Goal: Task Accomplishment & Management: Complete application form

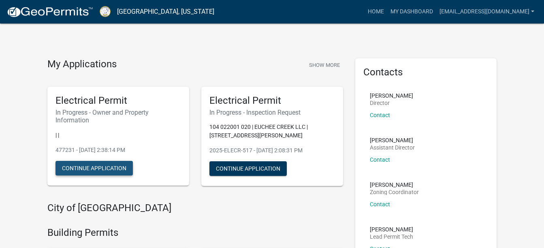
click at [98, 165] on button "Continue Application" at bounding box center [93, 168] width 77 height 15
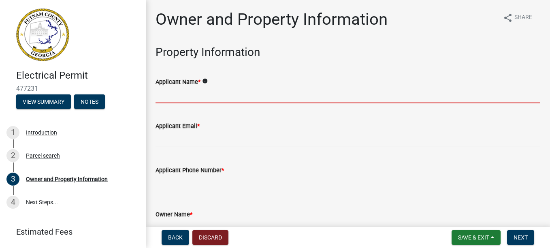
click at [172, 98] on input "Applicant Name *" at bounding box center [348, 95] width 385 height 17
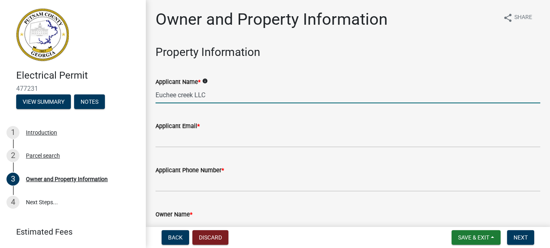
type input "Euchee creek LLC"
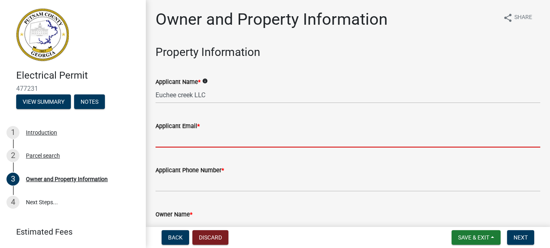
click at [176, 137] on input "Applicant Email *" at bounding box center [348, 139] width 385 height 17
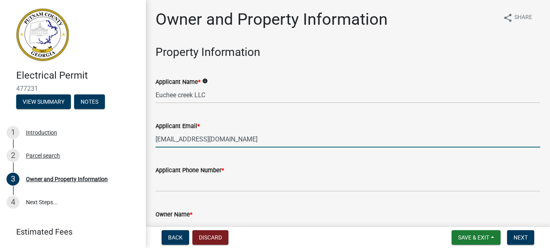
type input "[EMAIL_ADDRESS][DOMAIN_NAME]"
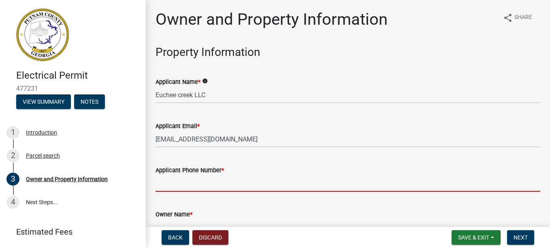
click at [174, 182] on input "Applicant Phone Number *" at bounding box center [348, 183] width 385 height 17
type input "7702060774"
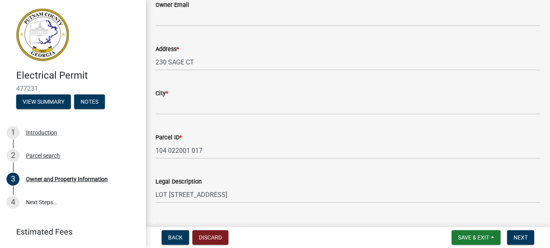
scroll to position [254, 0]
click at [173, 96] on div "City *" at bounding box center [348, 93] width 385 height 10
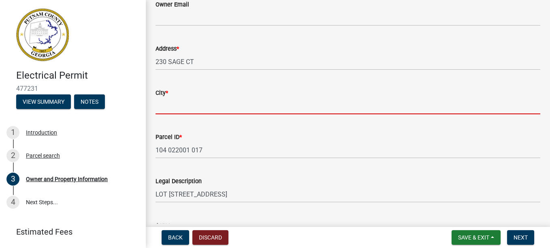
click at [171, 105] on input "City *" at bounding box center [348, 106] width 385 height 17
type input "Eatonton"
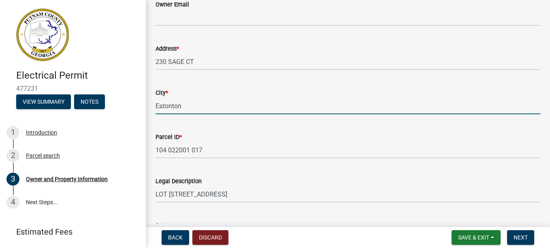
type input "[STREET_ADDRESS][PERSON_NAME]"
type input "[PERSON_NAME]"
type input "GA"
type input "30252"
type input "[PERSON_NAME]"
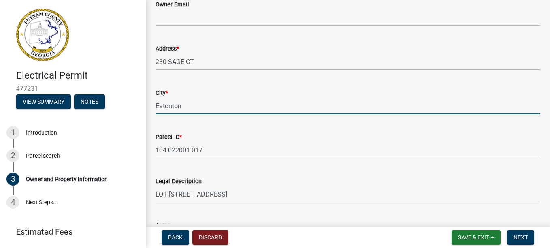
type input "[PERSON_NAME]"
type input "7702060774"
type input "291 N.Bethany Rd."
type input "Mcdonough"
type input "GA"
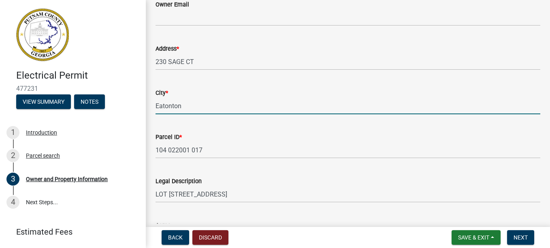
type input "30252"
type input "[EMAIL_ADDRESS][DOMAIN_NAME]"
type input "EN005579"
type input "[DATE]"
type input "50444"
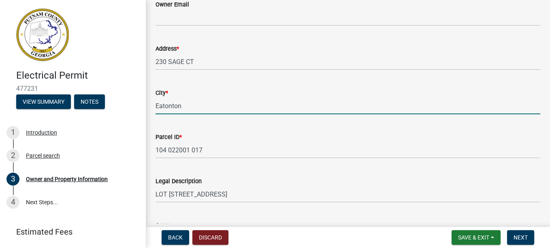
type input "12/31/2026"
type input "Henry County"
type input "[PERSON_NAME]"
type input "770-206-0774"
select select "9"
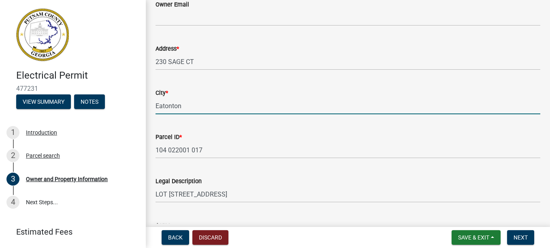
select select "2025"
select select "9"
select select "2025"
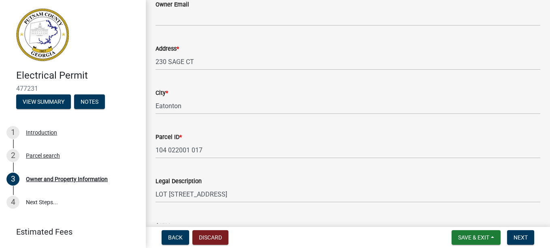
scroll to position [1028, 0]
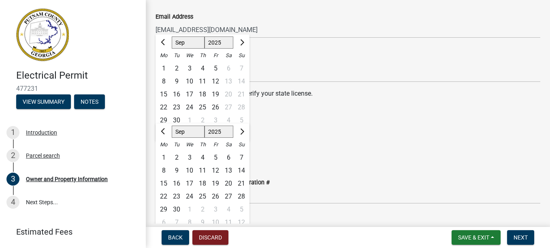
click at [486, 152] on div "06/30/2026 Jan Feb Mar Apr May Jun Jul Aug Sep Oct Nov Dec 1525 1526 1527 1528 …" at bounding box center [348, 150] width 385 height 17
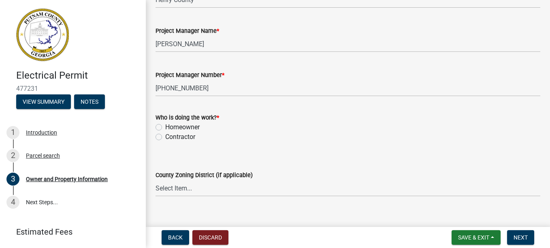
scroll to position [1362, 0]
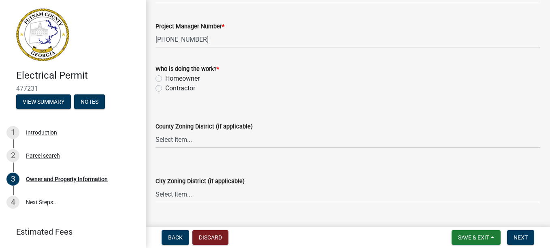
click at [159, 84] on div "Contractor" at bounding box center [348, 88] width 385 height 10
click at [165, 85] on label "Contractor" at bounding box center [180, 88] width 30 height 10
click at [165, 85] on input "Contractor" at bounding box center [167, 85] width 5 height 5
radio input "true"
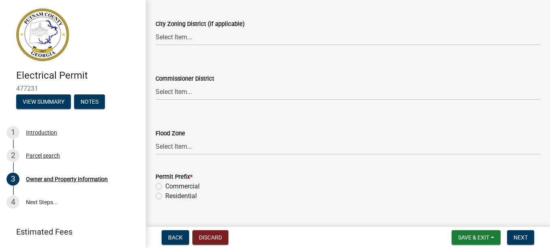
scroll to position [1535, 0]
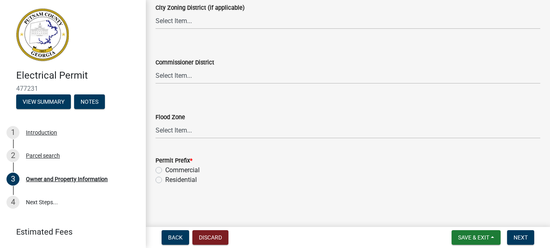
click at [165, 180] on label "Residential" at bounding box center [181, 180] width 32 height 10
click at [165, 180] on input "Residential" at bounding box center [167, 177] width 5 height 5
radio input "true"
click at [520, 235] on span "Next" at bounding box center [521, 237] width 14 height 6
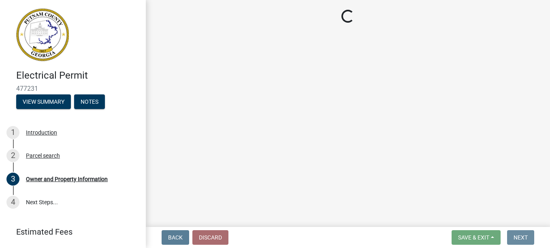
scroll to position [0, 0]
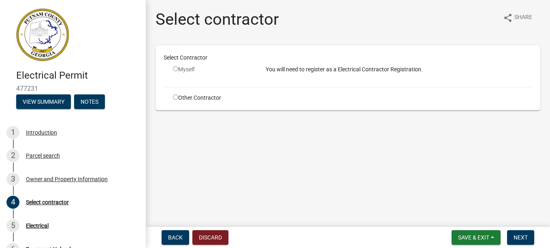
click at [176, 68] on input "radio" at bounding box center [175, 68] width 5 height 5
radio input "false"
click at [175, 96] on input "radio" at bounding box center [175, 96] width 5 height 5
radio input "true"
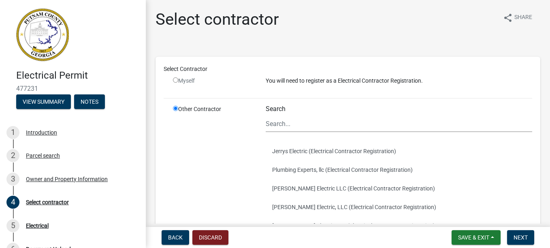
click at [175, 79] on input "radio" at bounding box center [175, 79] width 5 height 5
radio input "false"
radio input "true"
click at [175, 79] on input "radio" at bounding box center [175, 79] width 5 height 5
radio input "false"
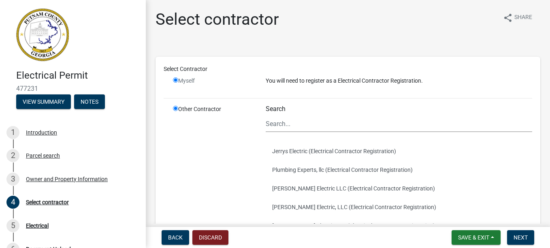
radio input "true"
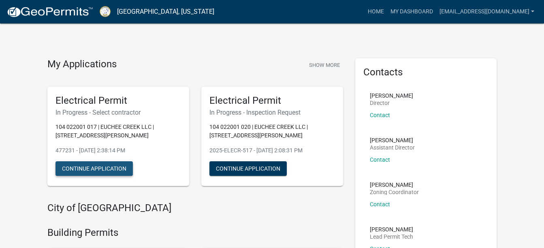
click at [96, 171] on button "Continue Application" at bounding box center [93, 168] width 77 height 15
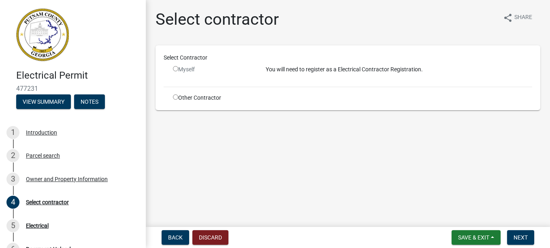
click at [177, 68] on input "radio" at bounding box center [175, 68] width 5 height 5
click at [513, 237] on button "Next" at bounding box center [520, 237] width 27 height 15
click at [169, 75] on div "Myself" at bounding box center [213, 72] width 93 height 15
click at [176, 66] on input "radio" at bounding box center [175, 68] width 5 height 5
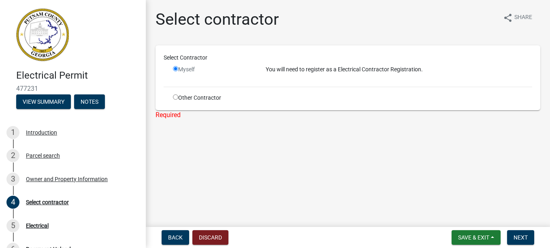
radio input "false"
click at [175, 96] on input "radio" at bounding box center [175, 96] width 5 height 5
radio input "true"
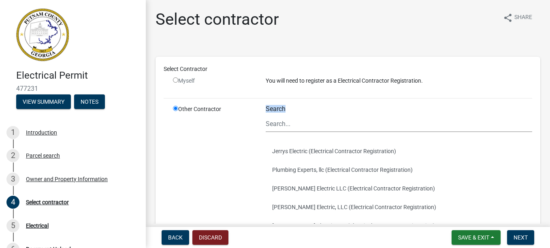
click at [298, 115] on div "Search" at bounding box center [399, 118] width 267 height 27
click at [176, 79] on input "radio" at bounding box center [175, 79] width 5 height 5
radio input "false"
radio input "true"
click at [176, 77] on input "radio" at bounding box center [175, 79] width 5 height 5
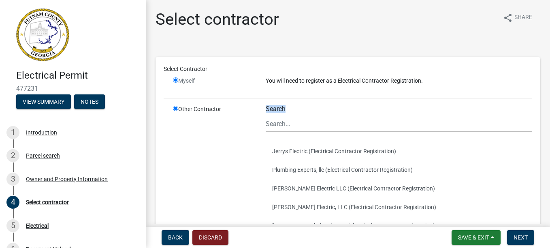
radio input "false"
radio input "true"
click at [174, 236] on span "Back" at bounding box center [175, 237] width 15 height 6
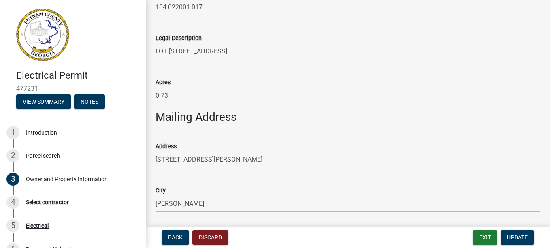
scroll to position [405, 0]
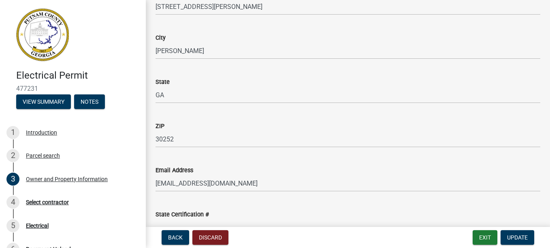
scroll to position [891, 0]
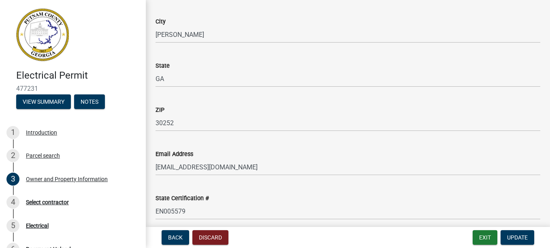
click at [544, 224] on div "Electrical Permit 477231 View Summary Notes 1 Introduction 2 Parcel search 3 Ow…" at bounding box center [275, 124] width 550 height 248
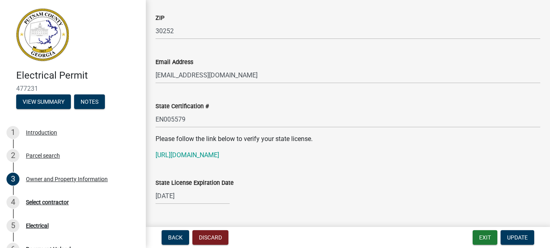
scroll to position [999, 0]
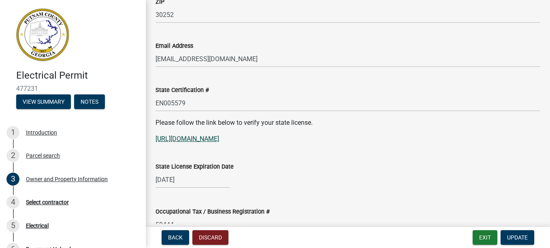
click at [219, 139] on link "[URL][DOMAIN_NAME]" at bounding box center [188, 139] width 64 height 8
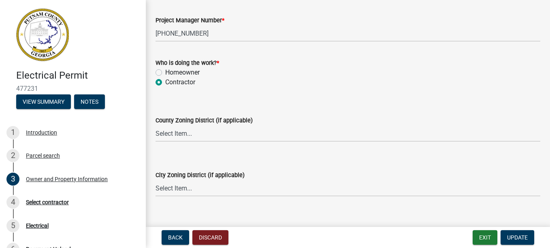
scroll to position [1372, 0]
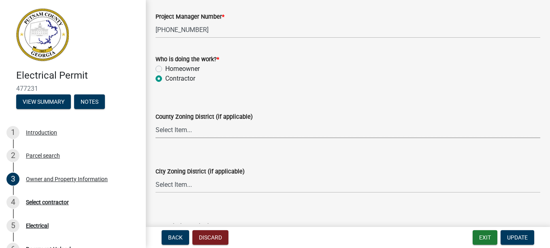
click at [184, 128] on select "Select Item... AG-1 R-1R R-1 R-2 MHP RM-1 RM-3 C-1 C-2 I-M PUD N/A" at bounding box center [348, 130] width 385 height 17
click at [156, 122] on select "Select Item... AG-1 R-1R R-1 R-2 MHP RM-1 RM-3 C-1 C-2 I-M PUD N/A" at bounding box center [348, 130] width 385 height 17
select select "ef7a1fc2-7a7a-426d-b1f0-c9b9b6ca7ff4"
click at [177, 184] on select "Select Item... A-1 A-2 R-1 R-2 R-3 R-4 MHP C-1 C-2 I-1 I-2 DB FH H-P N/A" at bounding box center [348, 184] width 385 height 17
click at [156, 176] on select "Select Item... A-1 A-2 R-1 R-2 R-3 R-4 MHP C-1 C-2 I-1 I-2 DB FH H-P N/A" at bounding box center [348, 184] width 385 height 17
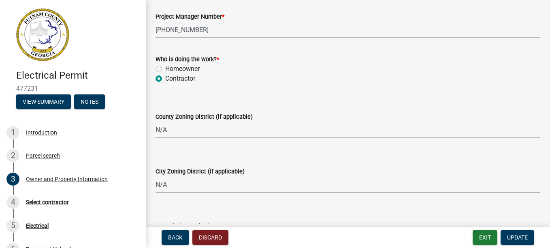
select select "83394b22-4a11-496c-8e5c-75ade2e72faf"
drag, startPoint x: 521, startPoint y: 190, endPoint x: 546, endPoint y: 216, distance: 35.5
click at [544, 216] on main "Owner and Property Information share Share Property Information Applicant Name …" at bounding box center [348, 112] width 404 height 224
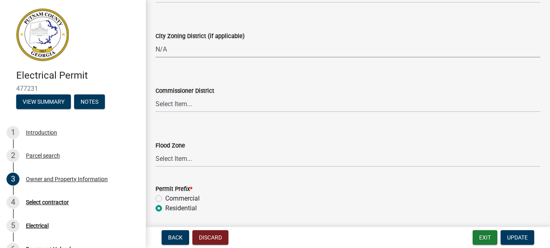
scroll to position [1535, 0]
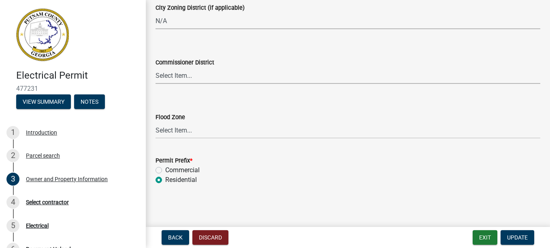
click at [179, 76] on select "Select Item... District 1 District 2 District 3 District 4" at bounding box center [348, 75] width 385 height 17
click at [520, 237] on span "Update" at bounding box center [517, 237] width 21 height 6
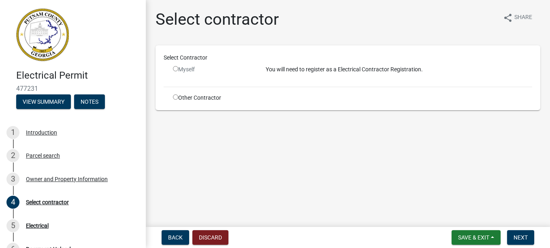
click at [174, 68] on input "radio" at bounding box center [175, 68] width 5 height 5
click at [175, 69] on input "radio" at bounding box center [175, 68] width 5 height 5
click at [306, 66] on p "You will need to register as a Electrical Contractor Registration." at bounding box center [399, 69] width 267 height 9
click at [176, 68] on input "radio" at bounding box center [175, 68] width 5 height 5
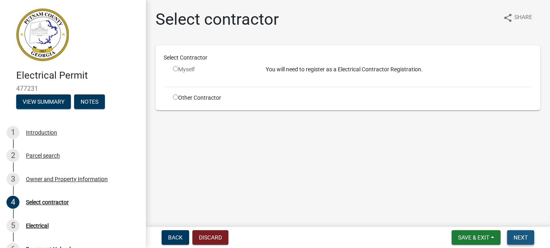
click at [515, 233] on button "Next" at bounding box center [520, 237] width 27 height 15
click at [514, 233] on button "Next" at bounding box center [520, 237] width 27 height 15
click at [176, 69] on input "radio" at bounding box center [175, 68] width 5 height 5
click at [175, 68] on input "radio" at bounding box center [175, 68] width 5 height 5
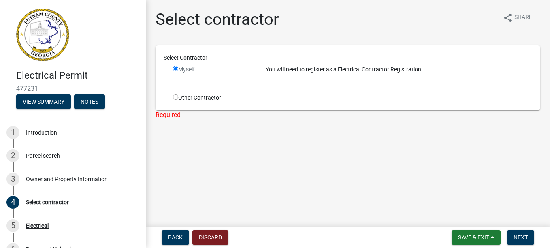
radio input "false"
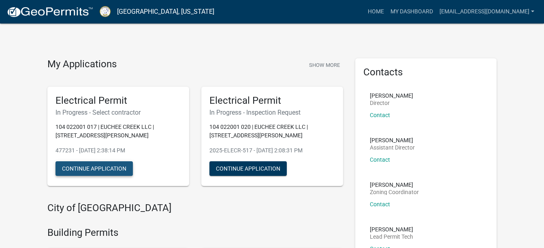
click at [103, 166] on button "Continue Application" at bounding box center [93, 168] width 77 height 15
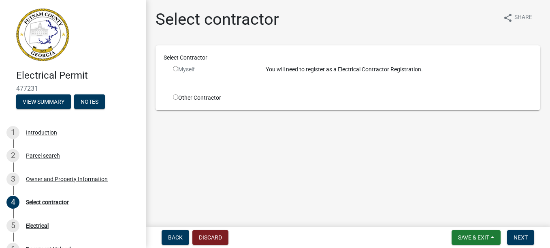
click at [175, 70] on input "radio" at bounding box center [175, 68] width 5 height 5
radio input "false"
click at [177, 94] on div "Other Contractor" at bounding box center [213, 98] width 93 height 9
click at [175, 95] on input "radio" at bounding box center [175, 96] width 5 height 5
radio input "true"
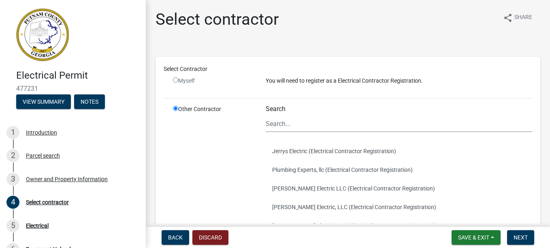
click at [277, 107] on label "Search" at bounding box center [276, 109] width 20 height 6
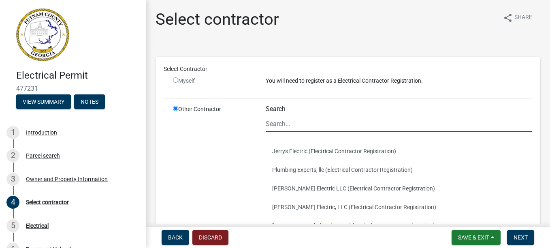
click at [277, 115] on input "Search" at bounding box center [399, 123] width 267 height 17
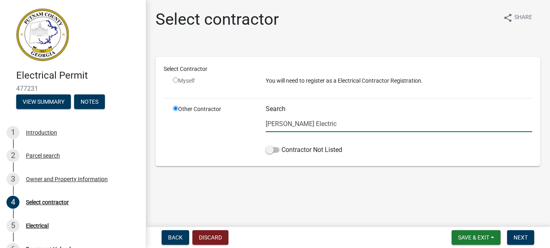
type input "[PERSON_NAME] Electric"
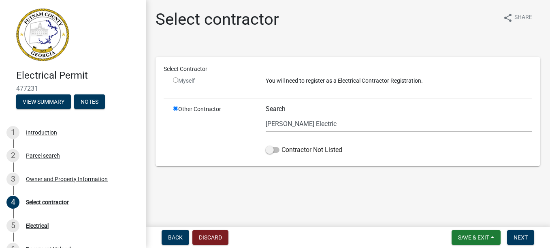
click at [175, 78] on input "radio" at bounding box center [175, 79] width 5 height 5
radio input "false"
radio input "true"
click at [522, 236] on span "Next" at bounding box center [521, 237] width 14 height 6
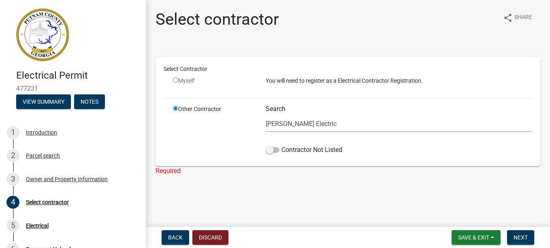
drag, startPoint x: 246, startPoint y: 126, endPoint x: 175, endPoint y: 81, distance: 84.2
click at [175, 81] on div "Select Contractor Myself You will need to register as a Electrical Contractor R…" at bounding box center [348, 111] width 369 height 93
click at [175, 81] on input "radio" at bounding box center [175, 79] width 5 height 5
radio input "false"
radio input "true"
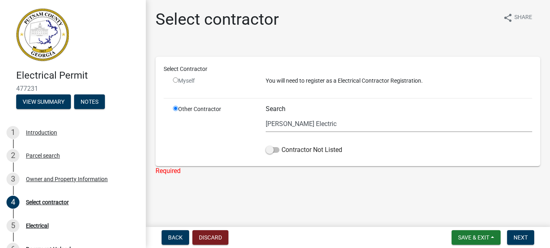
click at [221, 132] on div "Other Contractor" at bounding box center [213, 131] width 93 height 53
click at [177, 80] on input "radio" at bounding box center [175, 79] width 5 height 5
radio input "false"
radio input "true"
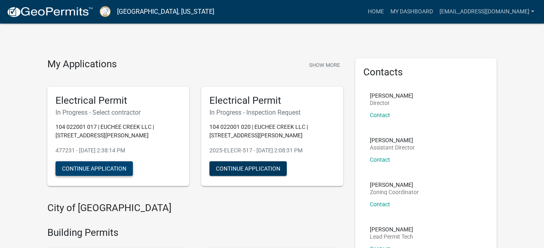
click at [84, 166] on button "Continue Application" at bounding box center [93, 168] width 77 height 15
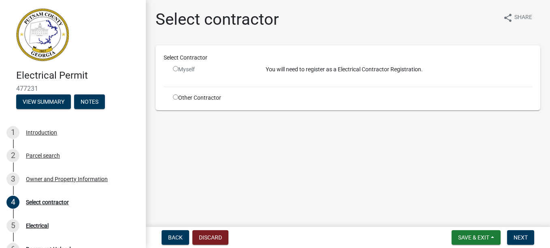
click at [176, 67] on input "radio" at bounding box center [175, 68] width 5 height 5
click at [280, 70] on p "You will need to register as a Electrical Contractor Registration." at bounding box center [399, 69] width 267 height 9
click at [329, 67] on p "You will need to register as a Electrical Contractor Registration." at bounding box center [399, 69] width 267 height 9
click at [175, 67] on input "radio" at bounding box center [175, 68] width 5 height 5
radio input "false"
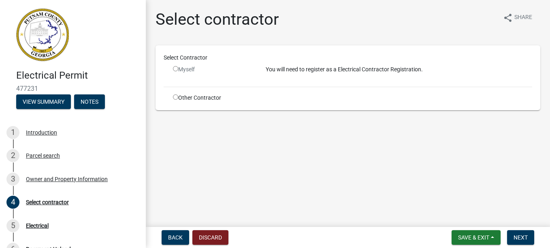
drag, startPoint x: 175, startPoint y: 67, endPoint x: 66, endPoint y: 51, distance: 109.7
click at [66, 51] on div "Electrical Permit 477231 View Summary Notes 1 Introduction 2 Parcel search 3 Ow…" at bounding box center [275, 124] width 550 height 248
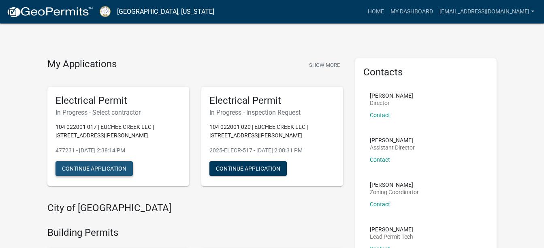
click at [98, 167] on button "Continue Application" at bounding box center [93, 168] width 77 height 15
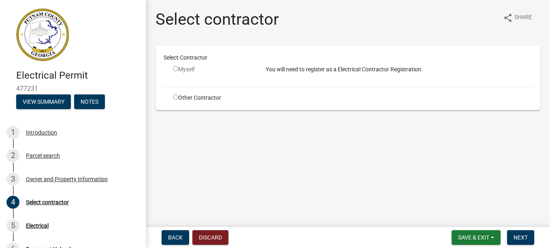
click at [180, 74] on div "Myself" at bounding box center [213, 72] width 93 height 15
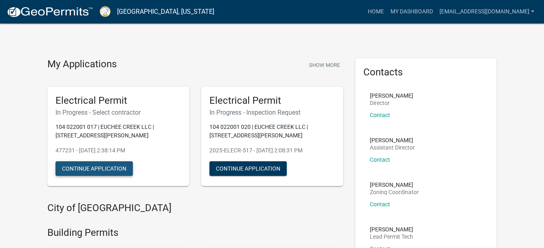
click at [103, 166] on button "Continue Application" at bounding box center [93, 168] width 77 height 15
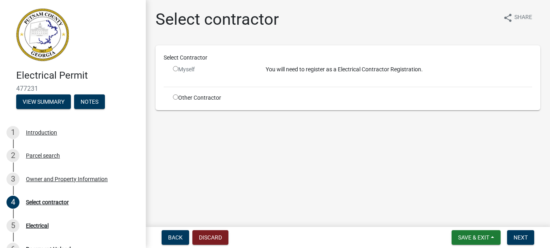
click at [176, 68] on input "radio" at bounding box center [175, 68] width 5 height 5
radio input "false"
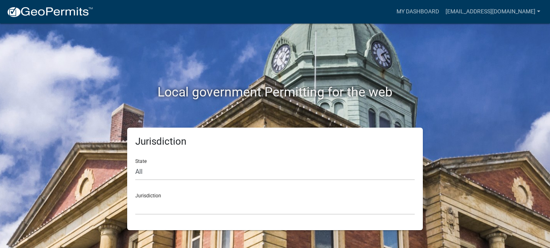
click at [141, 158] on div "State All Colorado Georgia Indiana Iowa Kansas Minnesota Ohio South Carolina Wi…" at bounding box center [275, 166] width 280 height 28
click at [139, 171] on select "All [US_STATE] [US_STATE] [US_STATE] [US_STATE] [US_STATE] [US_STATE] [US_STATE…" at bounding box center [275, 172] width 280 height 17
select select "[US_STATE]"
click at [135, 164] on select "All [US_STATE] [US_STATE] [US_STATE] [US_STATE] [US_STATE] [US_STATE] [US_STATE…" at bounding box center [275, 172] width 280 height 17
click at [143, 197] on div "Jurisdiction [GEOGRAPHIC_DATA], [US_STATE][PERSON_NAME][GEOGRAPHIC_DATA], [US_S…" at bounding box center [275, 201] width 280 height 28
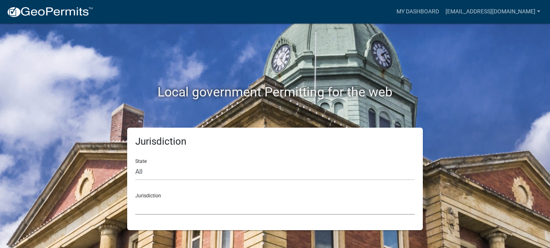
click at [141, 207] on select "[GEOGRAPHIC_DATA], [US_STATE][PERSON_NAME][GEOGRAPHIC_DATA], [US_STATE][PERSON_…" at bounding box center [275, 206] width 280 height 17
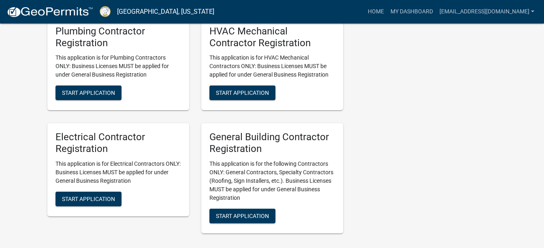
scroll to position [1766, 0]
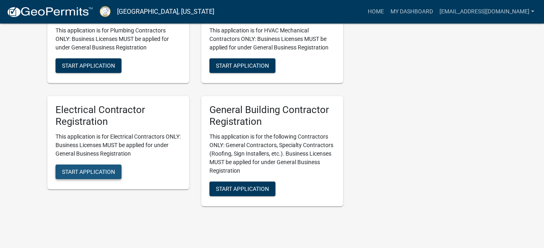
click at [106, 175] on span "Start Application" at bounding box center [88, 172] width 53 height 6
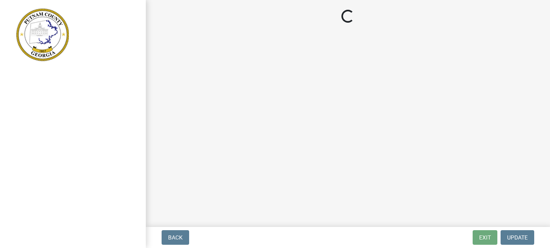
select select "GA"
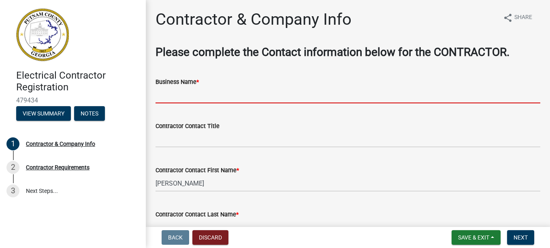
click at [175, 97] on input "Business Name *" at bounding box center [348, 95] width 385 height 17
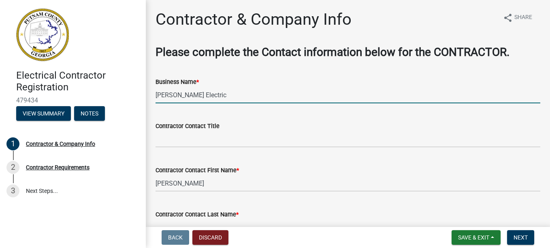
type input "[PERSON_NAME] Electric"
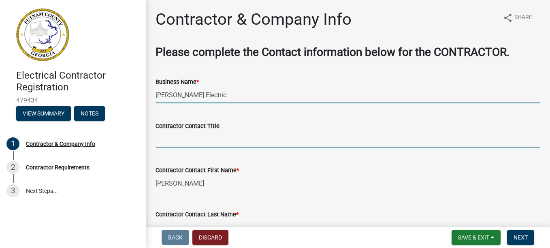
click at [171, 134] on input "Contractor Contact Title" at bounding box center [348, 139] width 385 height 17
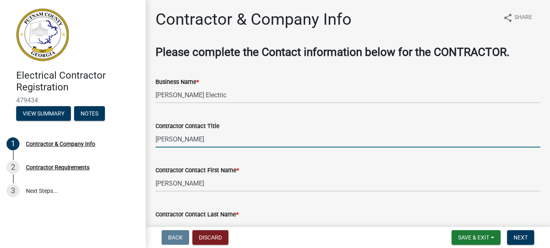
type input "[PERSON_NAME]"
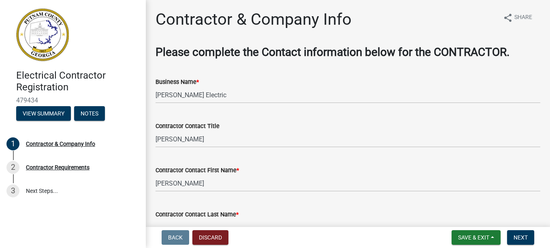
click at [535, 230] on nav "Back Discard Save & Exit Save Save & Exit Next" at bounding box center [348, 237] width 404 height 21
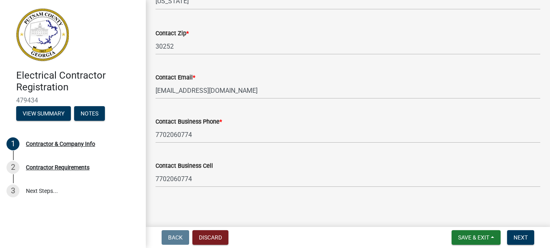
scroll to position [414, 0]
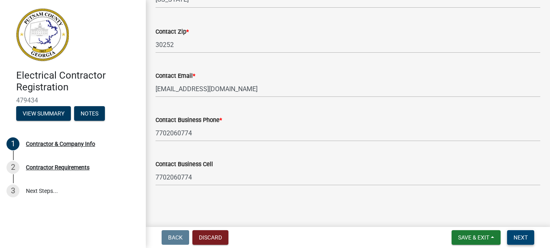
click at [523, 235] on span "Next" at bounding box center [521, 237] width 14 height 6
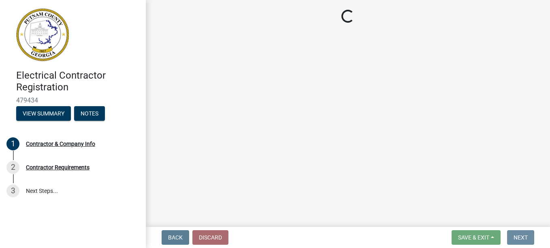
scroll to position [0, 0]
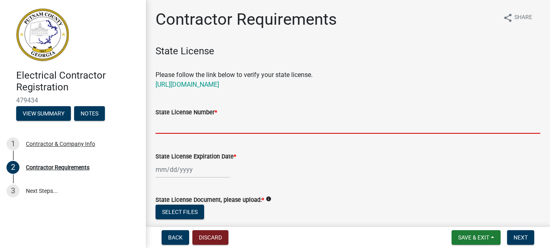
click at [188, 126] on input "State License Number *" at bounding box center [348, 125] width 385 height 17
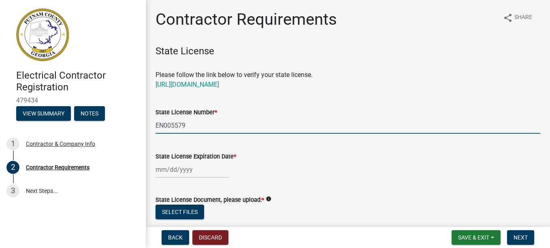
type input "EN005579"
click at [190, 171] on div at bounding box center [193, 169] width 74 height 17
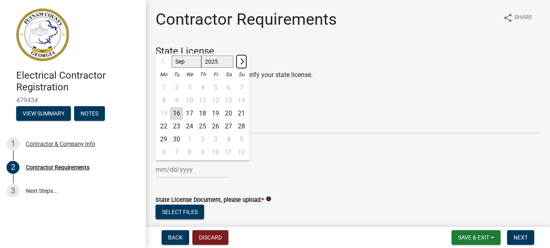
click at [242, 61] on span "Next month" at bounding box center [241, 61] width 6 height 6
select select "1"
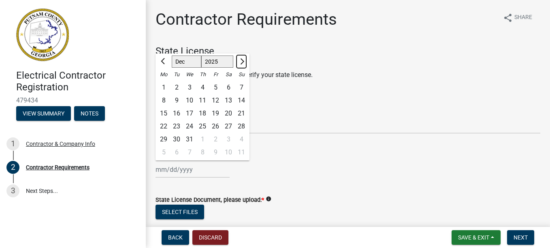
select select "2026"
click at [242, 61] on span "Next month" at bounding box center [241, 61] width 6 height 6
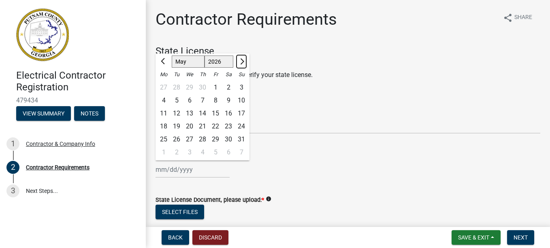
click at [242, 61] on span "Next month" at bounding box center [241, 61] width 6 height 6
select select "6"
click at [177, 135] on div "30" at bounding box center [176, 139] width 13 height 13
type input "[DATE]"
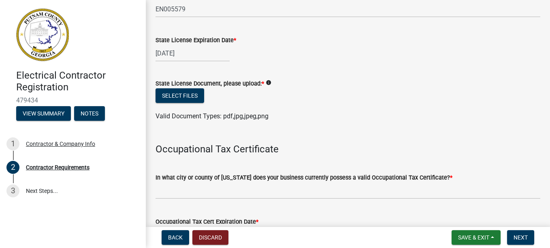
scroll to position [124, 0]
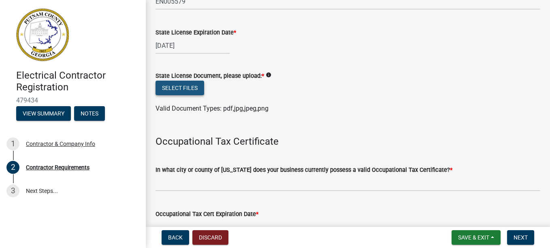
click at [181, 86] on button "Select files" at bounding box center [180, 88] width 49 height 15
click at [463, 235] on span "Save & Exit" at bounding box center [473, 237] width 31 height 6
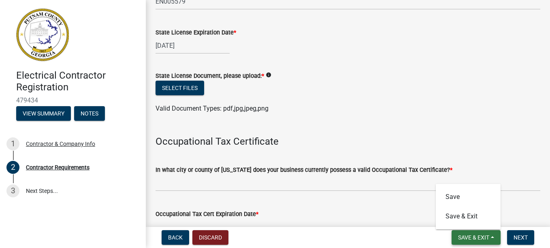
click at [463, 235] on span "Save & Exit" at bounding box center [473, 237] width 31 height 6
click at [470, 234] on span "Save & Exit" at bounding box center [473, 237] width 31 height 6
drag, startPoint x: 470, startPoint y: 234, endPoint x: 490, endPoint y: 235, distance: 19.9
click at [490, 235] on button "Save & Exit" at bounding box center [476, 237] width 49 height 15
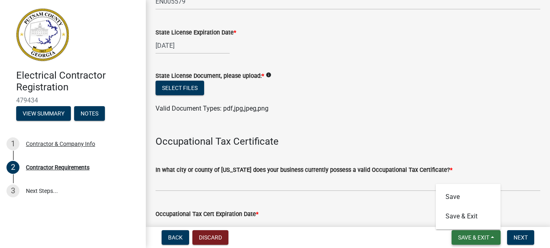
click at [490, 235] on button "Save & Exit" at bounding box center [476, 237] width 49 height 15
click at [483, 237] on span "Save & Exit" at bounding box center [473, 237] width 31 height 6
click at [472, 215] on button "Save & Exit" at bounding box center [468, 216] width 65 height 19
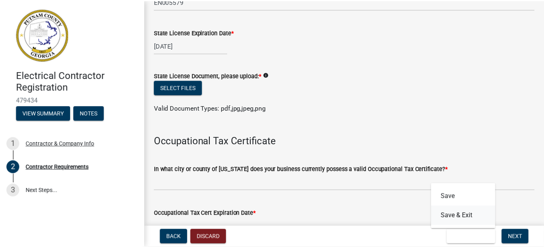
scroll to position [0, 0]
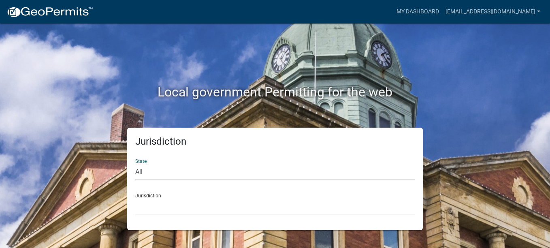
click at [138, 169] on select "All Colorado Georgia Indiana Iowa Kansas Minnesota Ohio South Carolina Wisconsin" at bounding box center [275, 172] width 280 height 17
select select "Georgia"
click at [135, 164] on select "All Colorado Georgia Indiana Iowa Kansas Minnesota Ohio South Carolina Wisconsin" at bounding box center [275, 172] width 280 height 17
click at [145, 198] on select "Carroll County, Georgia Cook County, Georgia Crawford County, Georgia Gilmer Co…" at bounding box center [275, 206] width 280 height 17
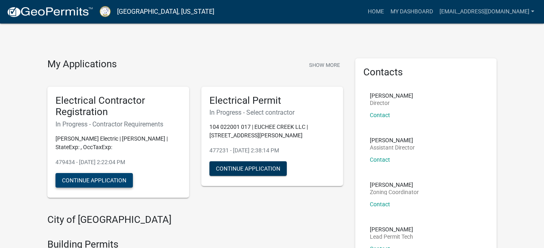
click at [98, 179] on button "Continue Application" at bounding box center [93, 180] width 77 height 15
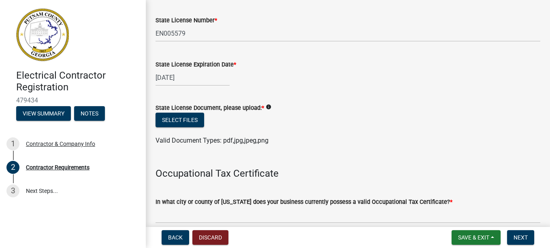
scroll to position [108, 0]
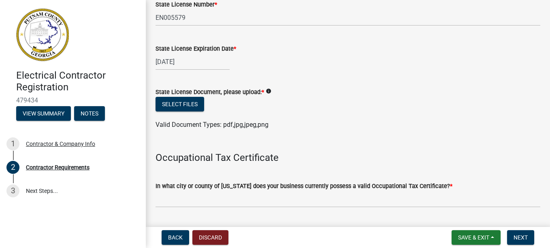
click at [270, 131] on wm-data-entity-input "State License Document, please upload: * info Select files Valid Document Types…" at bounding box center [348, 107] width 385 height 60
click at [186, 105] on button "Select files" at bounding box center [180, 104] width 49 height 15
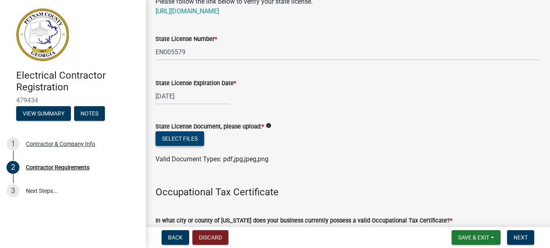
scroll to position [9, 0]
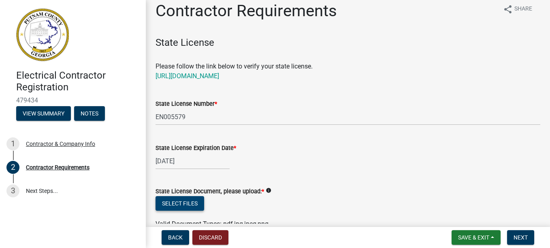
click at [179, 202] on button "Select files" at bounding box center [180, 203] width 49 height 15
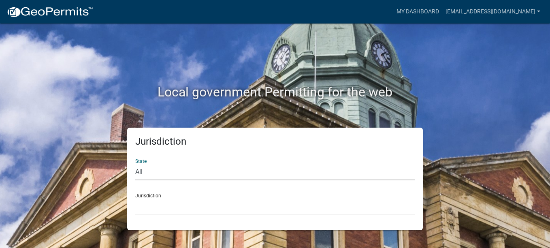
select select "[US_STATE]"
click at [135, 164] on select "All [US_STATE] [US_STATE] [US_STATE] [US_STATE] [US_STATE] [US_STATE] [US_STATE…" at bounding box center [275, 172] width 280 height 17
click at [151, 196] on div "Jurisdiction [GEOGRAPHIC_DATA], [US_STATE][PERSON_NAME][GEOGRAPHIC_DATA], [US_S…" at bounding box center [275, 201] width 280 height 28
click at [142, 195] on div "Jurisdiction [GEOGRAPHIC_DATA], [US_STATE][PERSON_NAME][GEOGRAPHIC_DATA], [US_S…" at bounding box center [275, 201] width 280 height 28
click at [142, 200] on select "[GEOGRAPHIC_DATA], [US_STATE][PERSON_NAME][GEOGRAPHIC_DATA], [US_STATE][PERSON_…" at bounding box center [275, 206] width 280 height 17
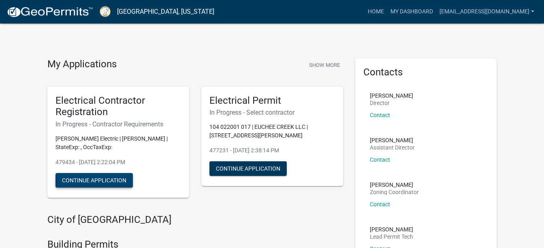
click at [101, 181] on button "Continue Application" at bounding box center [93, 180] width 77 height 15
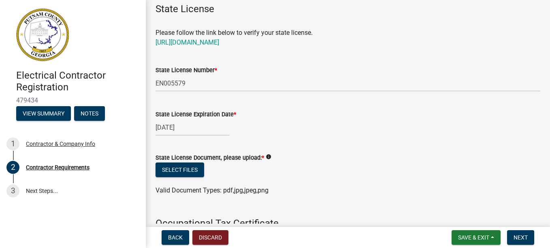
scroll to position [49, 0]
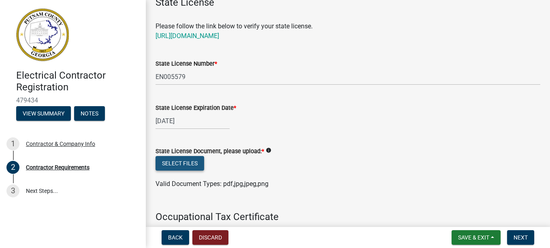
click at [173, 165] on button "Select files" at bounding box center [180, 163] width 49 height 15
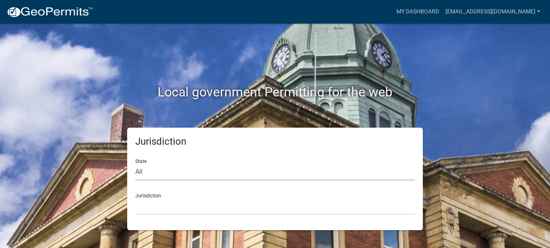
click at [139, 169] on select "All [US_STATE] [US_STATE] [US_STATE] [US_STATE] [US_STATE] [US_STATE] [US_STATE…" at bounding box center [275, 172] width 280 height 17
select select "[US_STATE]"
click at [135, 164] on select "All [US_STATE] [US_STATE] [US_STATE] [US_STATE] [US_STATE] [US_STATE] [US_STATE…" at bounding box center [275, 172] width 280 height 17
click at [143, 204] on select "[GEOGRAPHIC_DATA], [US_STATE][PERSON_NAME][GEOGRAPHIC_DATA], [US_STATE][PERSON_…" at bounding box center [275, 206] width 280 height 17
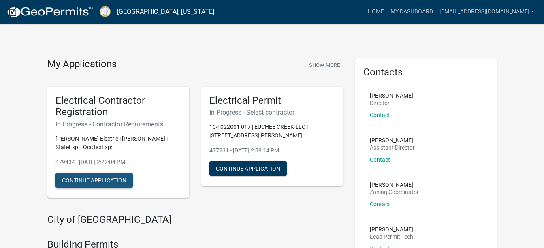
click at [105, 181] on button "Continue Application" at bounding box center [93, 180] width 77 height 15
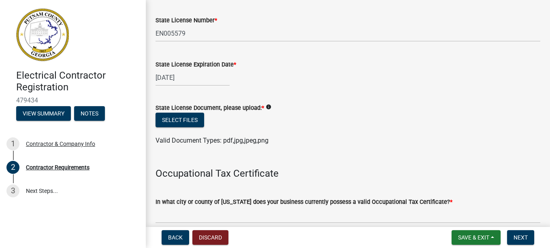
scroll to position [97, 0]
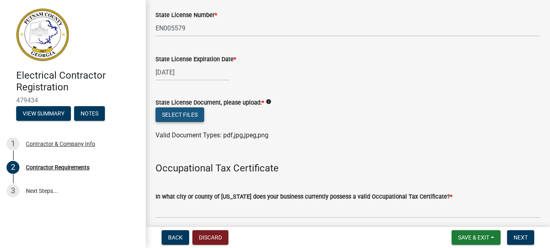
click at [193, 109] on button "Select files" at bounding box center [180, 114] width 49 height 15
click at [185, 114] on button "Select files" at bounding box center [180, 114] width 49 height 15
click at [188, 113] on button "Select files" at bounding box center [180, 114] width 49 height 15
click at [210, 236] on button "Discard" at bounding box center [210, 237] width 36 height 15
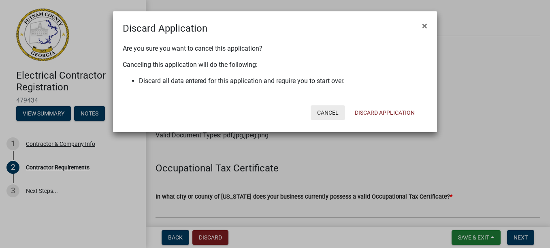
click at [331, 111] on button "Cancel" at bounding box center [328, 112] width 34 height 15
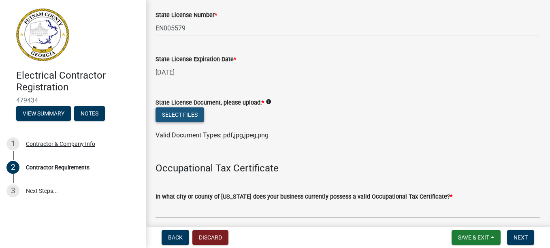
click at [190, 113] on button "Select files" at bounding box center [180, 114] width 49 height 15
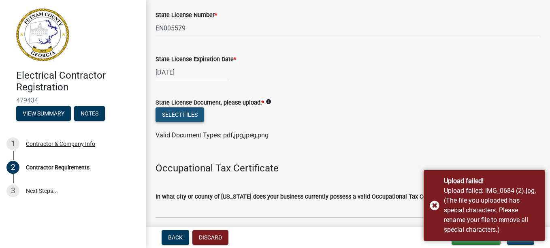
click at [195, 115] on button "Select files" at bounding box center [180, 114] width 49 height 15
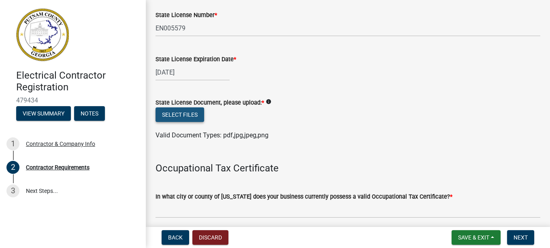
click at [184, 109] on button "Select files" at bounding box center [180, 114] width 49 height 15
click at [193, 111] on button "Select files" at bounding box center [180, 114] width 49 height 15
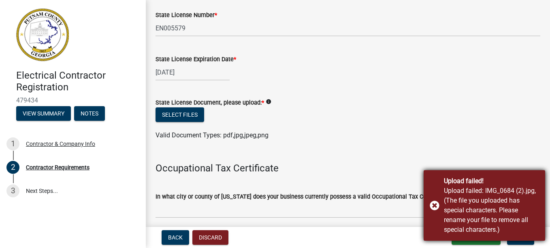
click at [435, 203] on div "Upload failed! Upload failed: IMG_0684 (2).jpg, (The file you uploaded has spec…" at bounding box center [485, 205] width 122 height 70
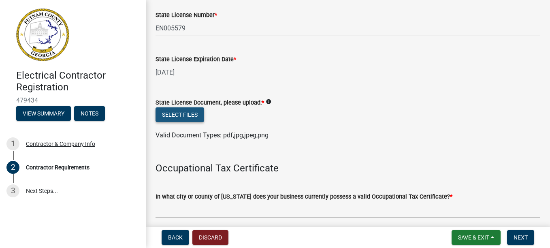
click at [192, 113] on button "Select files" at bounding box center [180, 114] width 49 height 15
click at [196, 109] on button "Select files" at bounding box center [180, 114] width 49 height 15
click at [193, 115] on button "Select files" at bounding box center [180, 114] width 49 height 15
click at [185, 113] on button "Select files" at bounding box center [180, 114] width 49 height 15
click at [185, 116] on button "Select files" at bounding box center [180, 114] width 49 height 15
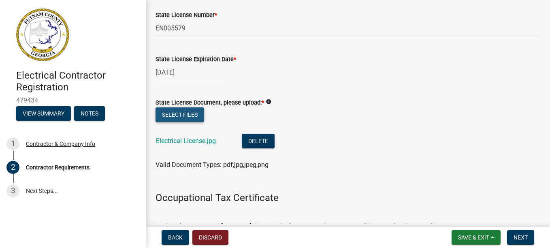
click at [183, 111] on button "Select files" at bounding box center [180, 114] width 49 height 15
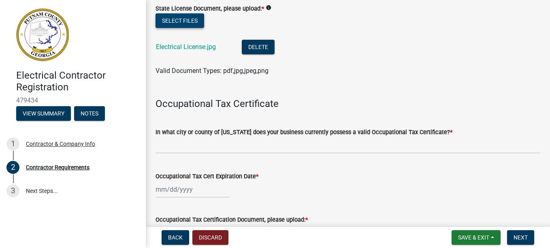
scroll to position [194, 0]
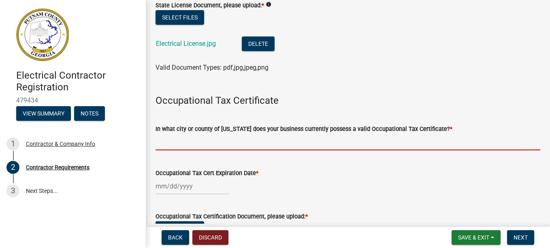
click at [180, 141] on input "In what city or county of Georgia does your business currently possess a valid …" at bounding box center [348, 142] width 385 height 17
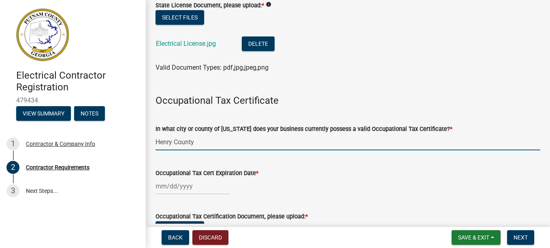
type input "Henry County"
click at [196, 185] on div at bounding box center [193, 186] width 74 height 17
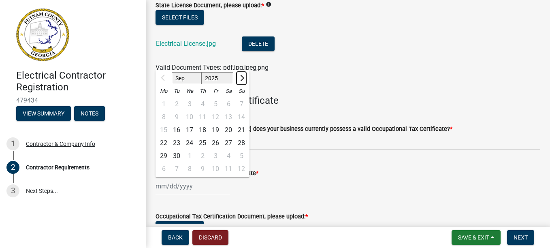
click at [239, 77] on span "Next month" at bounding box center [241, 78] width 6 height 6
select select "1"
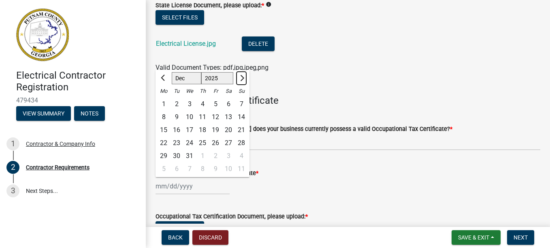
select select "2026"
click at [163, 77] on span "Previous month" at bounding box center [164, 78] width 6 height 6
select select "12"
select select "2025"
click at [187, 151] on div "31" at bounding box center [189, 155] width 13 height 13
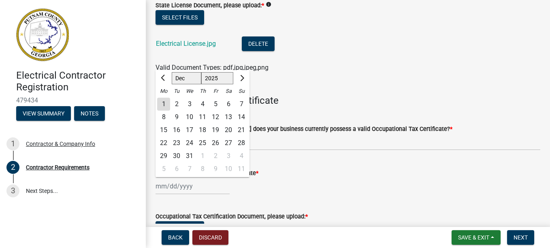
type input "[DATE]"
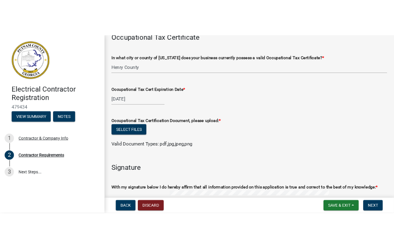
scroll to position [311, 0]
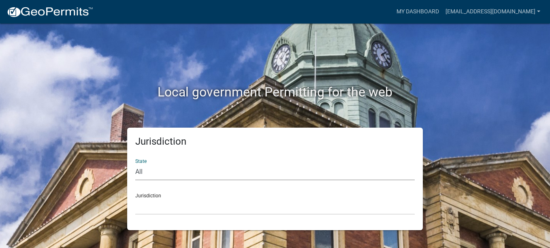
select select "[US_STATE]"
click at [135, 164] on select "All [US_STATE] [US_STATE] [US_STATE] [US_STATE] [US_STATE] [US_STATE] [US_STATE…" at bounding box center [275, 172] width 280 height 17
click at [147, 196] on div "Jurisdiction Carroll County, Georgia Cook County, Georgia Crawford County, Geor…" at bounding box center [275, 201] width 280 height 28
click at [145, 205] on select "[GEOGRAPHIC_DATA], [US_STATE][PERSON_NAME][GEOGRAPHIC_DATA], [US_STATE][PERSON_…" at bounding box center [275, 206] width 280 height 17
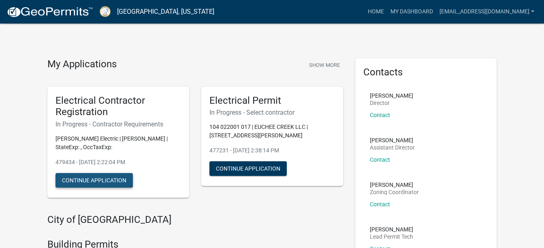
click at [104, 184] on button "Continue Application" at bounding box center [93, 180] width 77 height 15
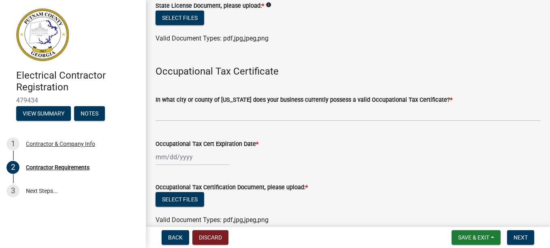
scroll to position [200, 0]
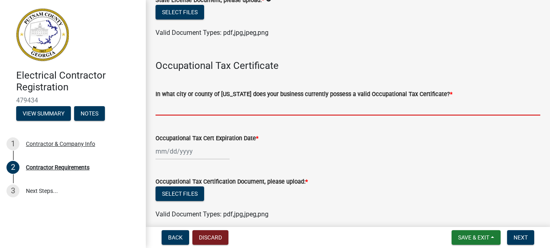
click at [187, 104] on input "In what city or county of [US_STATE] does your business currently possess a val…" at bounding box center [348, 107] width 385 height 17
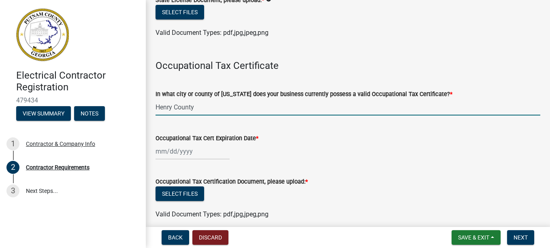
type input "Henry County"
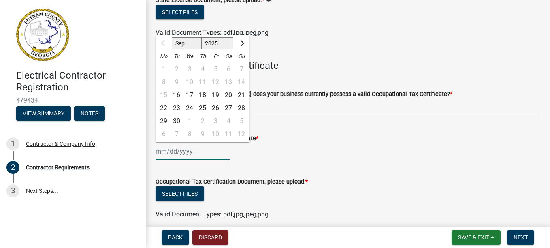
click at [187, 153] on div "Sep Oct Nov Dec 2025 2026 2027 2028 2029 2030 2031 2032 2033 2034 2035 2036 203…" at bounding box center [193, 151] width 74 height 17
click at [241, 43] on span "Next month" at bounding box center [241, 43] width 6 height 6
select select "12"
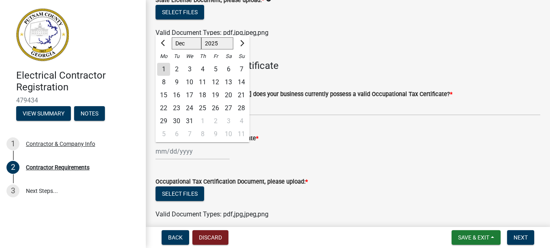
click at [189, 118] on div "31" at bounding box center [189, 121] width 13 height 13
type input "[DATE]"
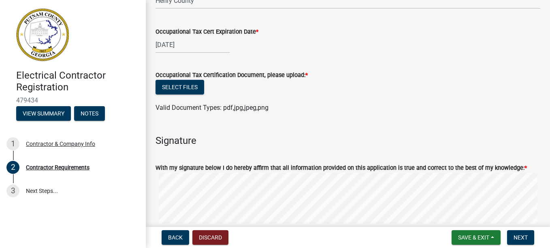
scroll to position [313, 0]
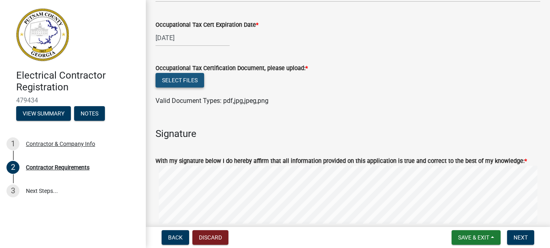
click at [188, 79] on button "Select files" at bounding box center [180, 80] width 49 height 15
click at [189, 77] on button "Select files" at bounding box center [180, 80] width 49 height 15
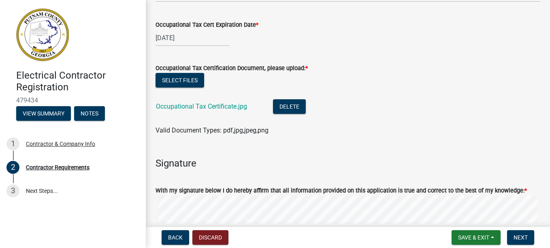
click at [544, 4] on div "Contractor Requirements share Share State License Please follow the link below …" at bounding box center [348, 8] width 404 height 622
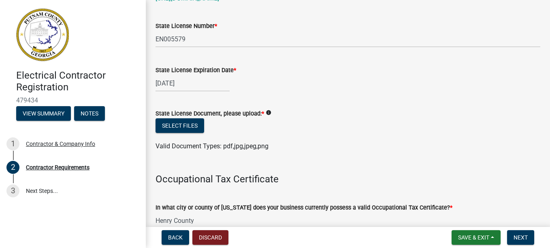
scroll to position [16, 0]
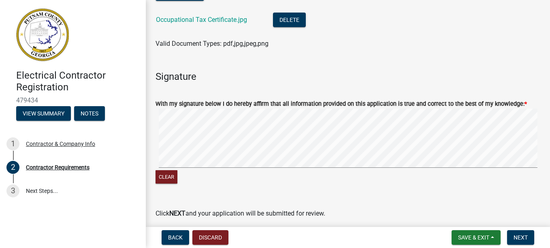
scroll to position [433, 0]
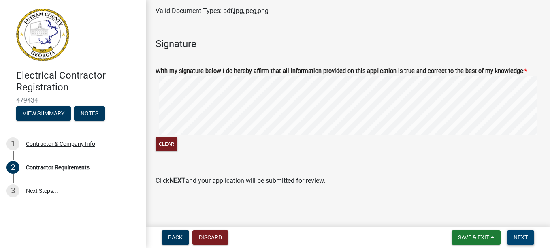
click at [516, 236] on span "Next" at bounding box center [521, 237] width 14 height 6
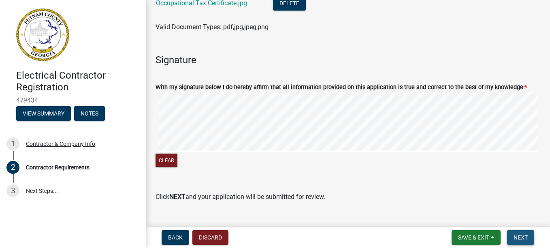
scroll to position [449, 0]
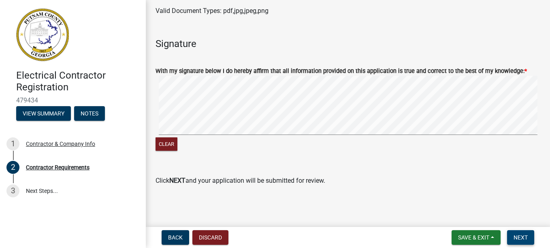
click at [517, 233] on button "Next" at bounding box center [520, 237] width 27 height 15
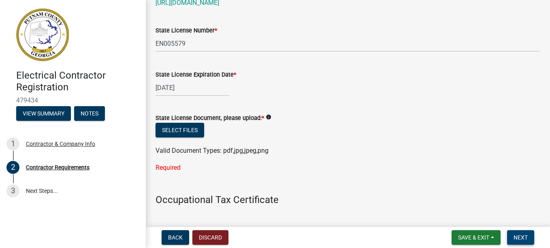
scroll to position [75, 0]
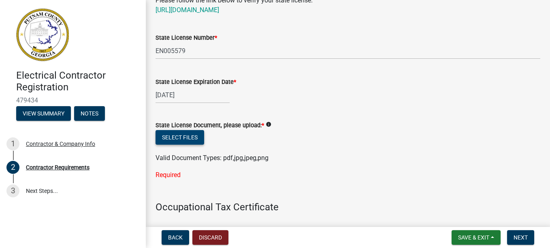
click at [181, 137] on button "Select files" at bounding box center [180, 137] width 49 height 15
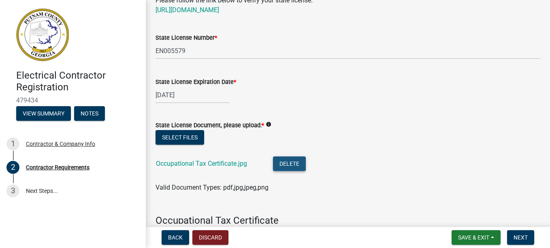
click at [289, 161] on button "Delete" at bounding box center [289, 163] width 33 height 15
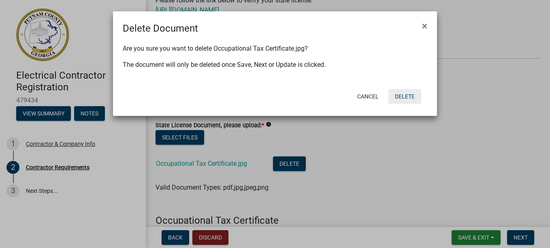
click at [400, 98] on button "Delete" at bounding box center [404, 96] width 33 height 15
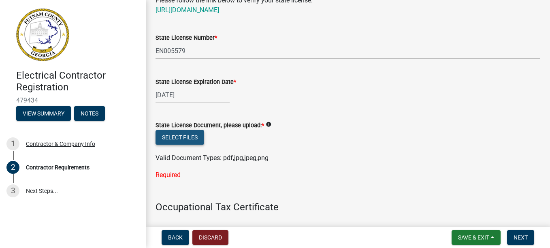
click at [188, 135] on button "Select files" at bounding box center [180, 137] width 49 height 15
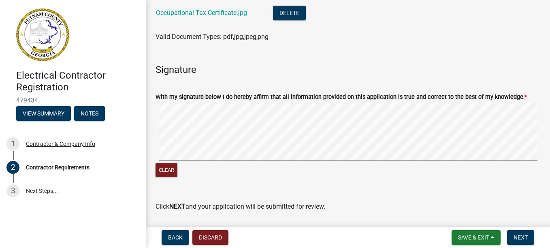
scroll to position [452, 0]
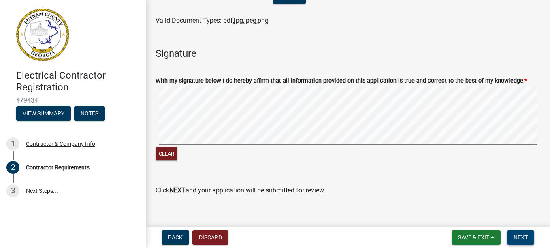
click at [525, 231] on button "Next" at bounding box center [520, 237] width 27 height 15
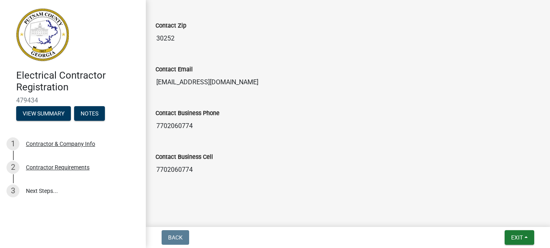
scroll to position [460, 0]
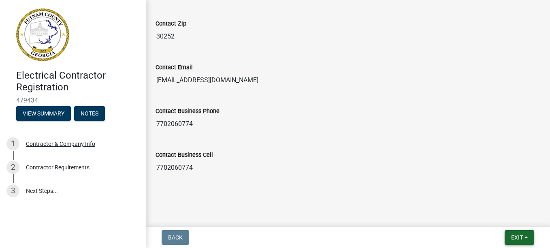
click at [514, 236] on span "Exit" at bounding box center [517, 237] width 12 height 6
click at [494, 217] on button "Save & Exit" at bounding box center [501, 216] width 65 height 19
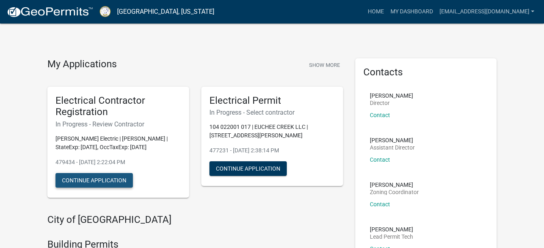
click at [122, 177] on button "Continue Application" at bounding box center [93, 180] width 77 height 15
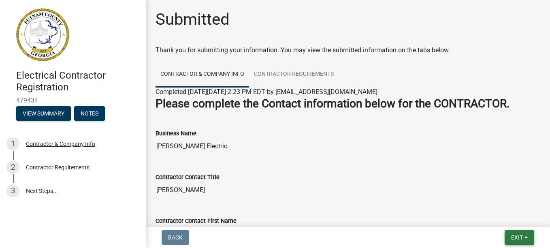
click at [512, 233] on button "Exit" at bounding box center [520, 237] width 30 height 15
click at [487, 196] on button "Save" at bounding box center [501, 196] width 65 height 19
click at [522, 235] on span "Exit" at bounding box center [517, 237] width 12 height 6
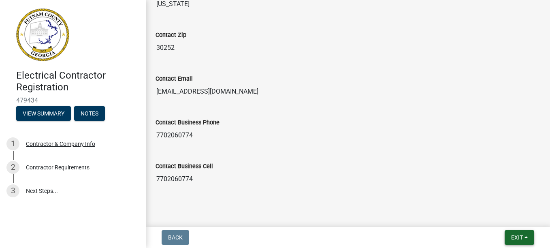
scroll to position [460, 0]
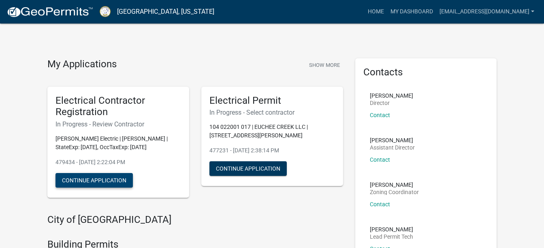
click at [92, 178] on button "Continue Application" at bounding box center [93, 180] width 77 height 15
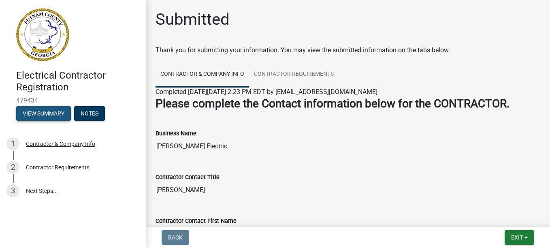
click at [49, 113] on button "View Summary" at bounding box center [43, 113] width 55 height 15
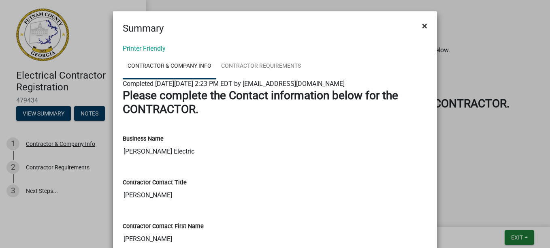
click at [422, 24] on span "×" at bounding box center [424, 25] width 5 height 11
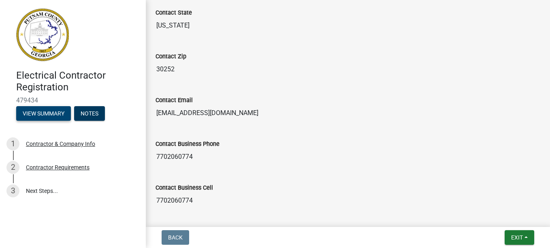
scroll to position [460, 0]
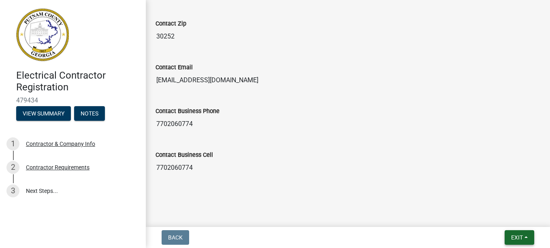
click at [523, 233] on button "Exit" at bounding box center [520, 237] width 30 height 15
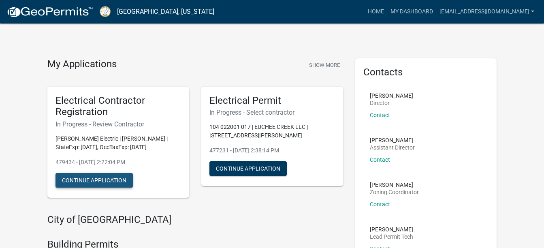
click at [98, 175] on button "Continue Application" at bounding box center [93, 180] width 77 height 15
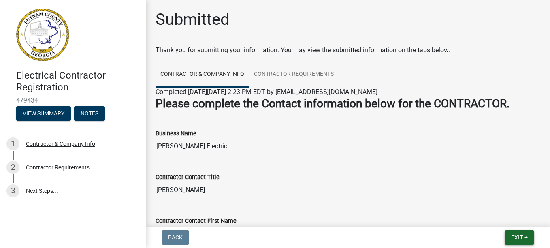
click at [525, 234] on button "Exit" at bounding box center [520, 237] width 30 height 15
click at [491, 217] on button "Save & Exit" at bounding box center [501, 216] width 65 height 19
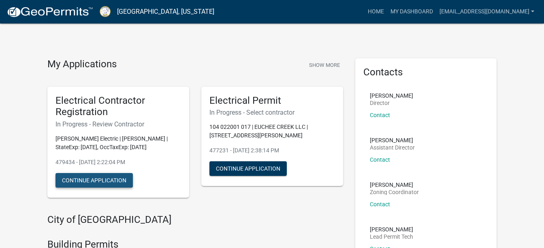
click at [123, 180] on button "Continue Application" at bounding box center [93, 180] width 77 height 15
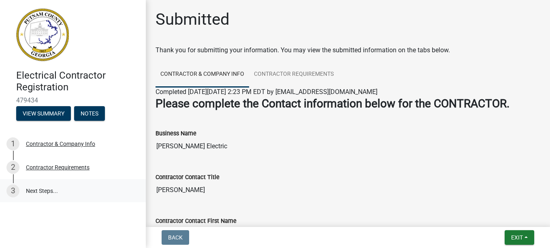
click at [49, 188] on link "3 Next Steps..." at bounding box center [73, 190] width 146 height 23
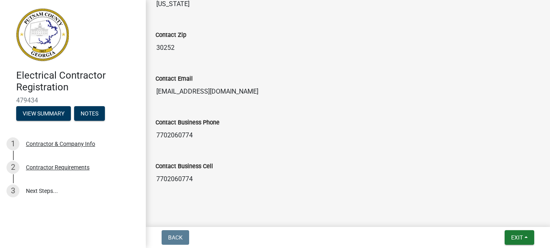
scroll to position [460, 0]
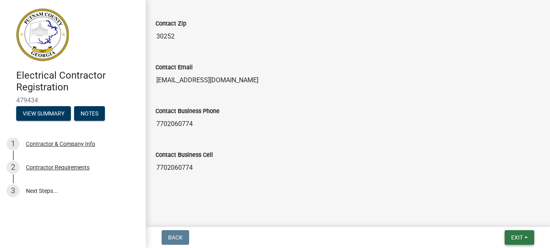
click at [514, 236] on span "Exit" at bounding box center [517, 237] width 12 height 6
click at [485, 213] on button "Save & Exit" at bounding box center [501, 216] width 65 height 19
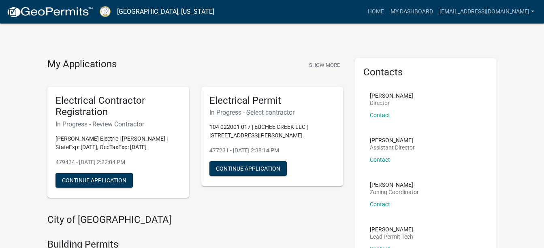
drag, startPoint x: 195, startPoint y: 208, endPoint x: 252, endPoint y: 196, distance: 57.5
click at [252, 196] on div "My Applications Show More Electrical Contractor Registration In Progress - Revi…" at bounding box center [195, 136] width 308 height 156
click at [252, 196] on div "Electrical Permit In Progress - Select contractor 104 022001 017 | EUCHEE CREEK…" at bounding box center [272, 142] width 154 height 124
click at [92, 181] on button "Continue Application" at bounding box center [93, 180] width 77 height 15
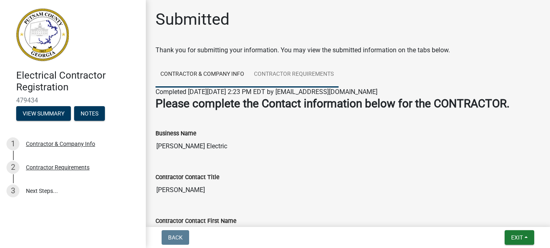
click at [305, 72] on link "Contractor Requirements" at bounding box center [294, 75] width 90 height 26
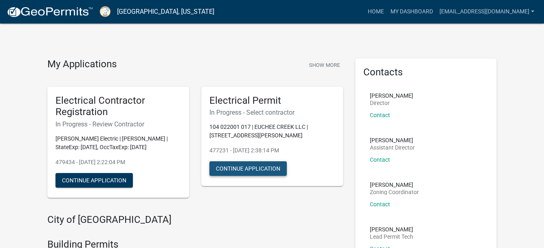
click at [241, 167] on button "Continue Application" at bounding box center [247, 168] width 77 height 15
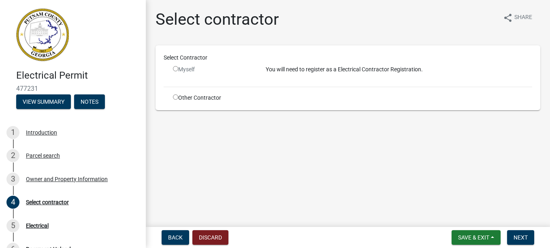
click at [175, 69] on input "radio" at bounding box center [175, 68] width 5 height 5
radio input "false"
click at [175, 96] on input "radio" at bounding box center [175, 96] width 5 height 5
radio input "true"
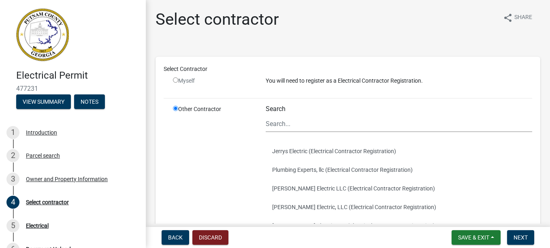
click at [200, 92] on div "Select Contractor Myself You will need to register as a Electrical Contractor R…" at bounding box center [348, 195] width 369 height 261
click at [177, 79] on input "radio" at bounding box center [175, 79] width 5 height 5
radio input "false"
radio input "true"
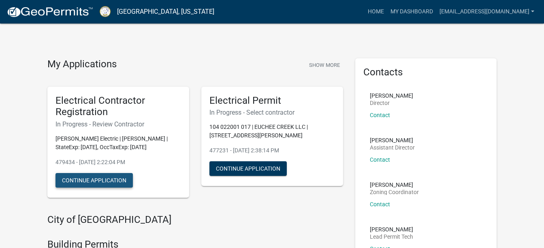
click at [101, 179] on button "Continue Application" at bounding box center [93, 180] width 77 height 15
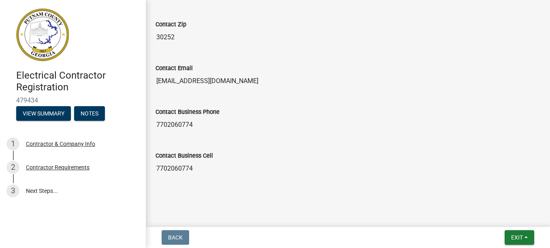
scroll to position [460, 0]
click at [518, 236] on span "Exit" at bounding box center [517, 237] width 12 height 6
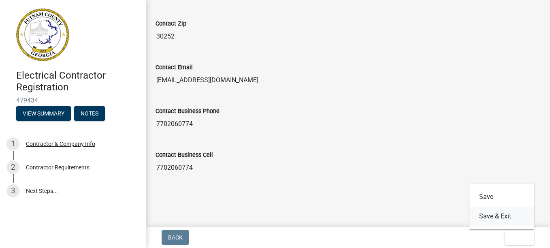
click at [499, 214] on button "Save & Exit" at bounding box center [501, 216] width 65 height 19
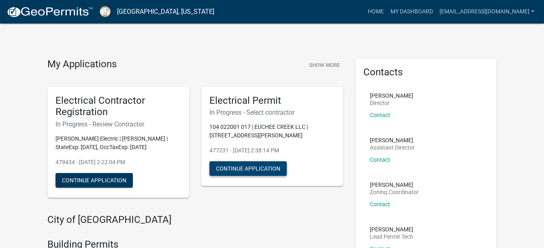
click at [238, 169] on button "Continue Application" at bounding box center [247, 168] width 77 height 15
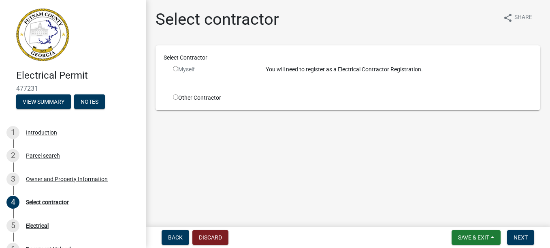
click at [192, 102] on div "Select Contractor Myself You will need to register as a Electrical Contractor R…" at bounding box center [348, 77] width 385 height 65
click at [162, 98] on div "Select Contractor Myself You will need to register as a Electrical Contractor R…" at bounding box center [348, 77] width 385 height 65
click at [177, 75] on div "Myself" at bounding box center [213, 72] width 93 height 15
click at [291, 73] on p "You will need to register as a Electrical Contractor Registration." at bounding box center [399, 69] width 267 height 9
click at [292, 72] on p "You will need to register as a Electrical Contractor Registration." at bounding box center [399, 69] width 267 height 9
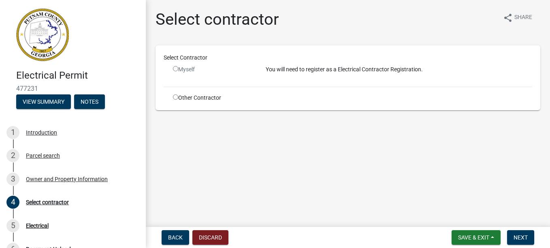
click at [176, 68] on input "radio" at bounding box center [175, 68] width 5 height 5
radio input "false"
click at [176, 96] on input "radio" at bounding box center [175, 96] width 5 height 5
radio input "true"
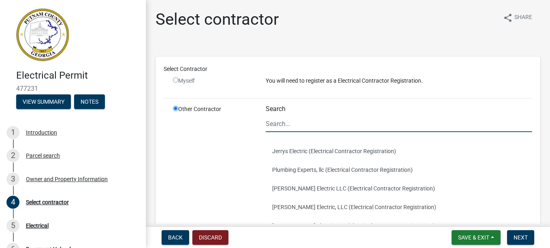
click at [282, 123] on input "Search" at bounding box center [399, 123] width 267 height 17
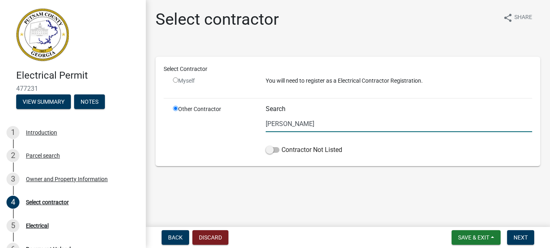
type input "William Kitchens Electric"
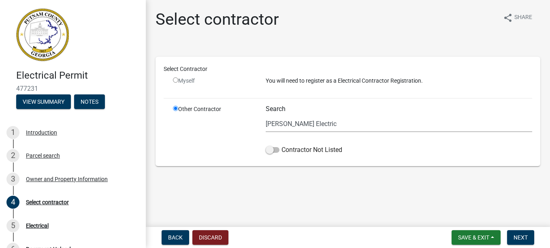
click at [175, 79] on input "radio" at bounding box center [175, 79] width 5 height 5
radio input "false"
radio input "true"
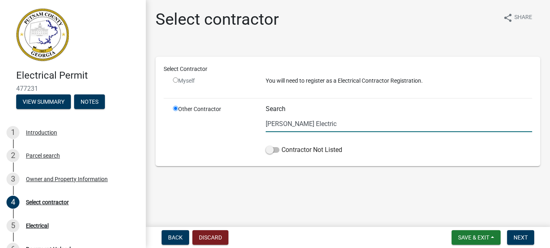
click at [344, 125] on input "William Kitchens Electric" at bounding box center [399, 123] width 267 height 17
click at [343, 125] on input "William Kitchens Electric" at bounding box center [399, 123] width 267 height 17
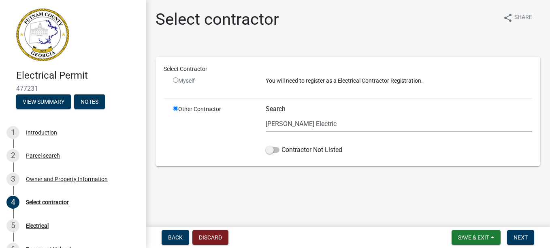
click at [209, 125] on div "Other Contractor" at bounding box center [213, 131] width 93 height 53
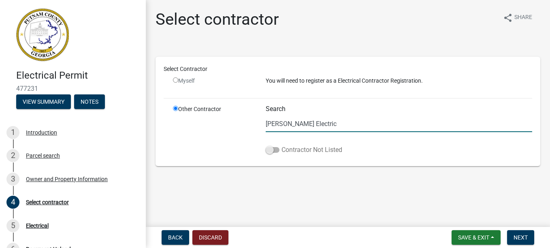
drag, startPoint x: 271, startPoint y: 147, endPoint x: 280, endPoint y: 147, distance: 8.9
click at [280, 147] on label "Contractor Not Listed" at bounding box center [304, 150] width 77 height 10
click at [294, 127] on input "William Kitchens Electric" at bounding box center [399, 123] width 267 height 17
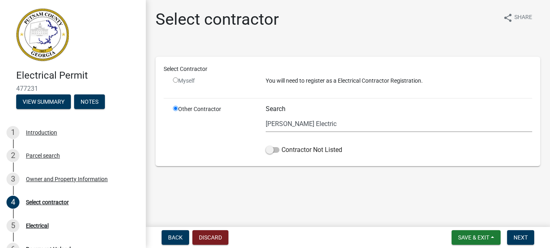
click at [454, 54] on div "Select Contractor Myself You will need to register as a Electrical Contractor R…" at bounding box center [348, 105] width 385 height 121
click at [518, 235] on span "Next" at bounding box center [521, 237] width 14 height 6
click at [477, 237] on span "Save & Exit" at bounding box center [473, 237] width 31 height 6
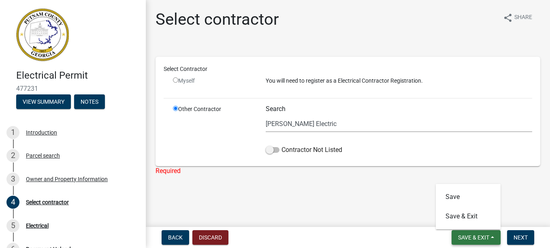
click at [477, 237] on span "Save & Exit" at bounding box center [473, 237] width 31 height 6
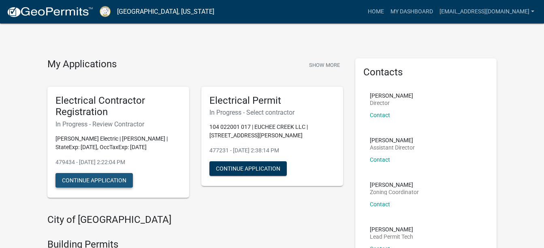
click at [83, 178] on button "Continue Application" at bounding box center [93, 180] width 77 height 15
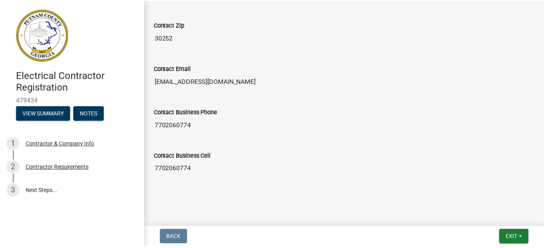
scroll to position [460, 0]
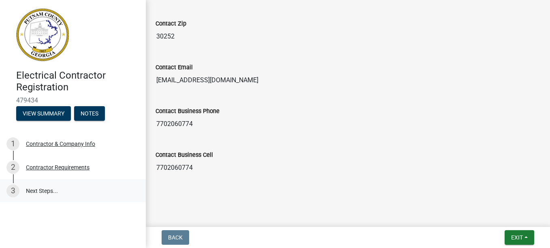
click at [45, 188] on link "3 Next Steps..." at bounding box center [73, 190] width 146 height 23
click at [514, 235] on span "Exit" at bounding box center [517, 237] width 12 height 6
click at [495, 215] on button "Save & Exit" at bounding box center [501, 216] width 65 height 19
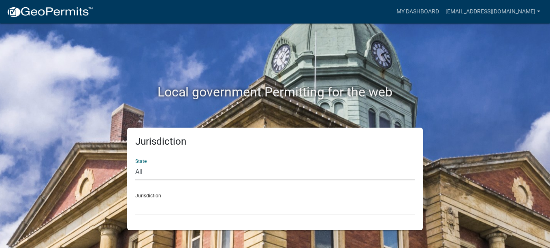
select select "[US_STATE]"
click at [135, 164] on select "All [US_STATE] [US_STATE] [US_STATE] [US_STATE] [US_STATE] [US_STATE] [US_STATE…" at bounding box center [275, 172] width 280 height 17
click at [151, 194] on div "Jurisdiction [GEOGRAPHIC_DATA], [US_STATE][PERSON_NAME][GEOGRAPHIC_DATA], [US_S…" at bounding box center [275, 201] width 280 height 28
click at [144, 205] on select "[GEOGRAPHIC_DATA], [US_STATE][PERSON_NAME][GEOGRAPHIC_DATA], [US_STATE][PERSON_…" at bounding box center [275, 206] width 280 height 17
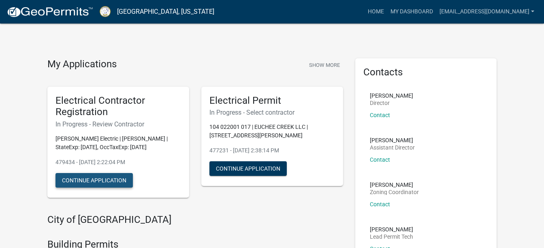
click at [111, 180] on button "Continue Application" at bounding box center [93, 180] width 77 height 15
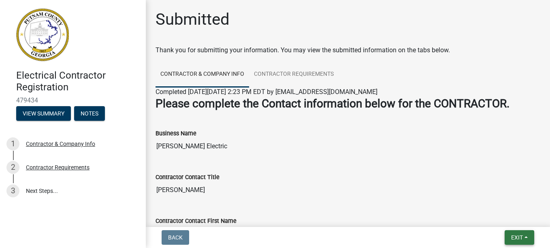
click at [515, 235] on span "Exit" at bounding box center [517, 237] width 12 height 6
click at [498, 209] on button "Save & Exit" at bounding box center [501, 216] width 65 height 19
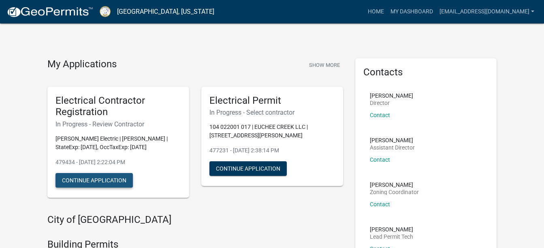
click at [107, 179] on button "Continue Application" at bounding box center [93, 180] width 77 height 15
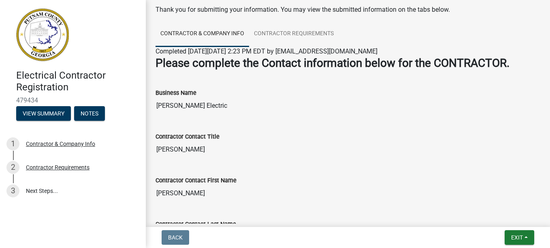
scroll to position [49, 0]
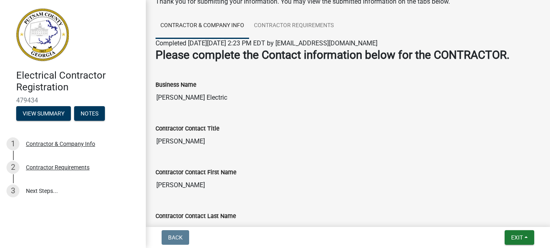
click at [540, 222] on div "Contractor Contact Last Name Kitchens" at bounding box center [347, 222] width 397 height 44
click at [208, 141] on input "[PERSON_NAME]" at bounding box center [348, 141] width 385 height 16
click at [203, 143] on input "[PERSON_NAME]" at bounding box center [348, 141] width 385 height 16
click at [205, 141] on input "[PERSON_NAME]" at bounding box center [348, 141] width 385 height 16
click at [264, 163] on div "Contractor Contact First Name [PERSON_NAME]" at bounding box center [348, 174] width 385 height 37
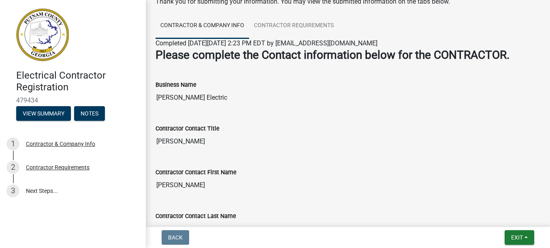
click at [205, 141] on input "[PERSON_NAME]" at bounding box center [348, 141] width 385 height 16
drag, startPoint x: 205, startPoint y: 138, endPoint x: 153, endPoint y: 139, distance: 52.3
click at [153, 139] on div "Contractor Contact Title [PERSON_NAME]" at bounding box center [347, 134] width 397 height 44
click at [285, 90] on input "[PERSON_NAME] Electric" at bounding box center [348, 98] width 385 height 16
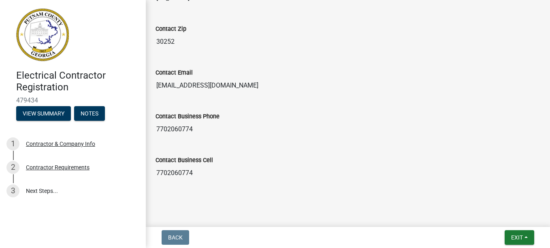
scroll to position [460, 0]
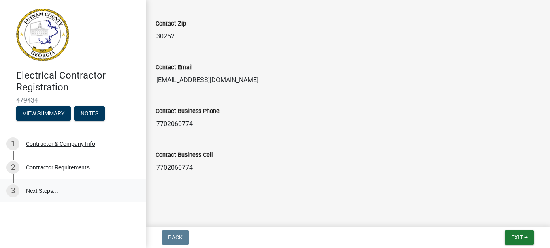
click at [11, 188] on div "3" at bounding box center [12, 190] width 13 height 13
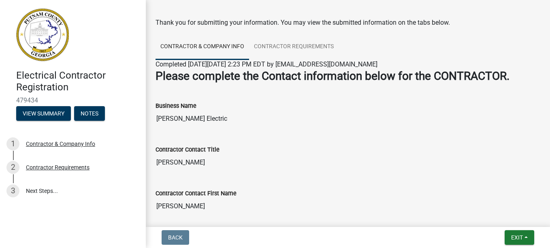
scroll to position [0, 0]
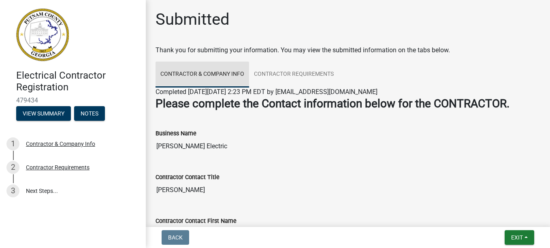
click at [192, 82] on link "Contractor & Company Info" at bounding box center [203, 75] width 94 height 26
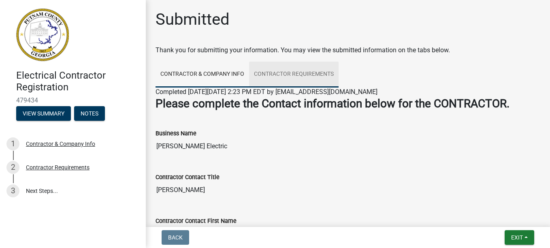
click at [263, 78] on link "Contractor Requirements" at bounding box center [294, 75] width 90 height 26
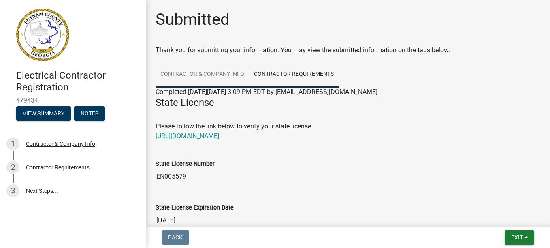
click at [194, 81] on link "Contractor & Company Info" at bounding box center [203, 75] width 94 height 26
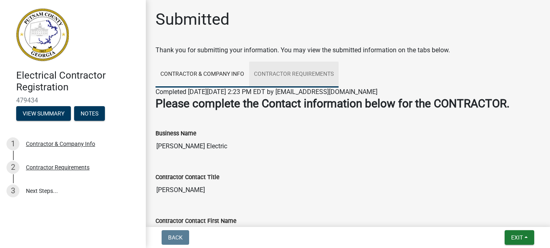
click at [270, 80] on link "Contractor Requirements" at bounding box center [294, 75] width 90 height 26
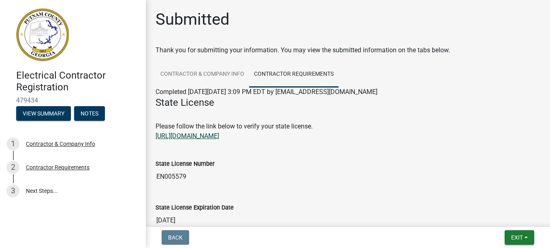
click at [219, 134] on link "[URL][DOMAIN_NAME]" at bounding box center [188, 136] width 64 height 8
click at [219, 135] on link "[URL][DOMAIN_NAME]" at bounding box center [188, 136] width 64 height 8
click at [283, 96] on div "Completed [DATE][DATE] 3:09 PM EDT by [EMAIL_ADDRESS][DOMAIN_NAME]" at bounding box center [348, 92] width 385 height 10
click at [219, 136] on link "[URL][DOMAIN_NAME]" at bounding box center [188, 136] width 64 height 8
click at [44, 115] on button "View Summary" at bounding box center [43, 113] width 55 height 15
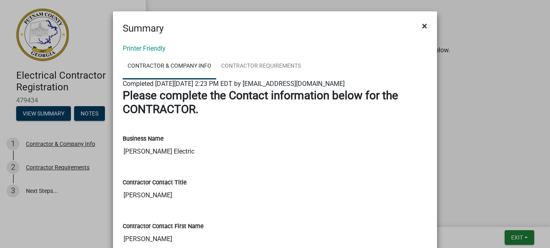
click at [422, 26] on span "×" at bounding box center [424, 25] width 5 height 11
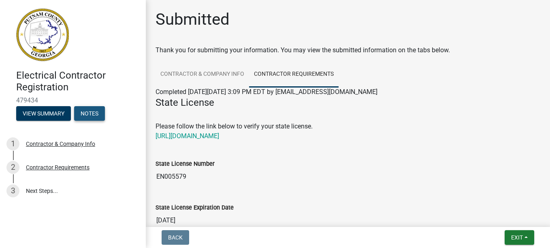
click at [84, 113] on button "Notes" at bounding box center [89, 113] width 31 height 15
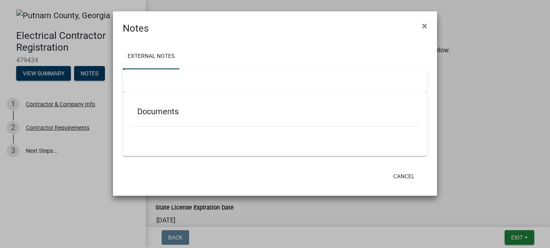
click at [35, 74] on ngb-modal-window "Notes × External Notes Documents Cancel" at bounding box center [275, 124] width 550 height 248
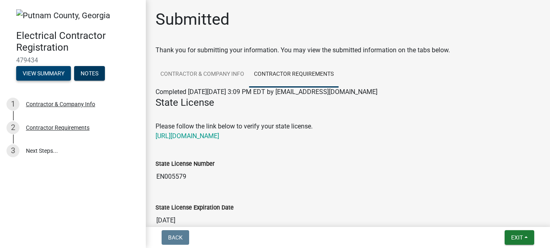
click at [35, 74] on button "View Summary" at bounding box center [43, 73] width 55 height 15
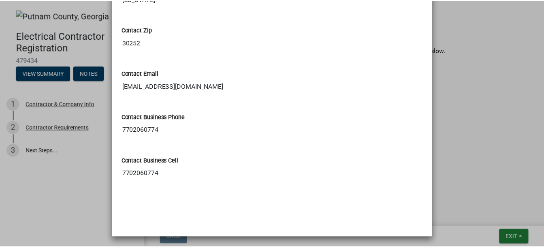
scroll to position [460, 0]
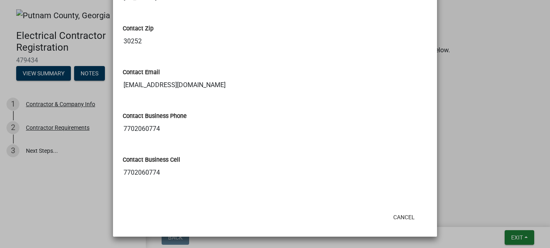
click at [523, 237] on ngb-modal-window "Summary × Printer Friendly Contractor & Company Info Contractor Requirements Co…" at bounding box center [275, 124] width 550 height 248
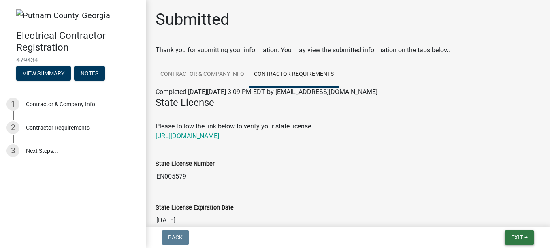
click at [523, 237] on button "Exit" at bounding box center [520, 237] width 30 height 15
click at [493, 214] on button "Save & Exit" at bounding box center [501, 216] width 65 height 19
